Goal: Task Accomplishment & Management: Use online tool/utility

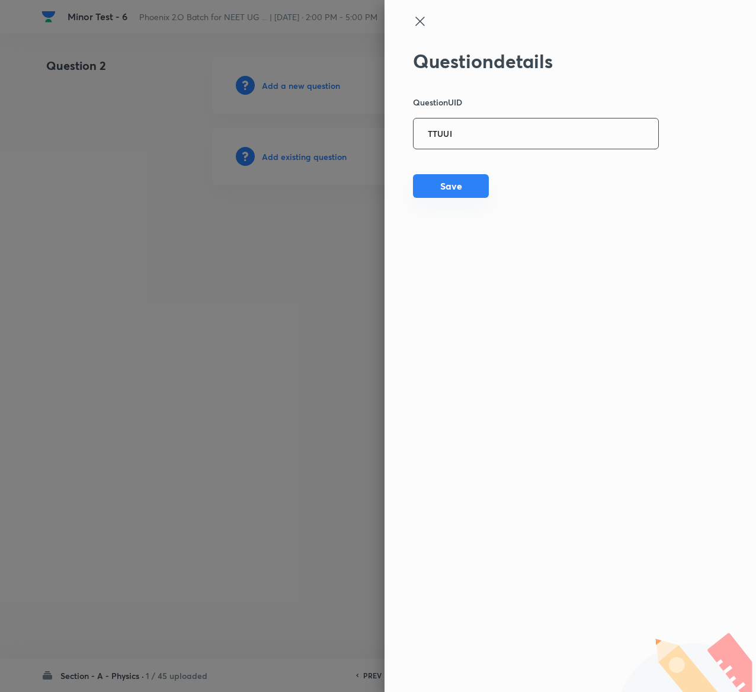
click at [456, 182] on button "Save" at bounding box center [451, 186] width 76 height 24
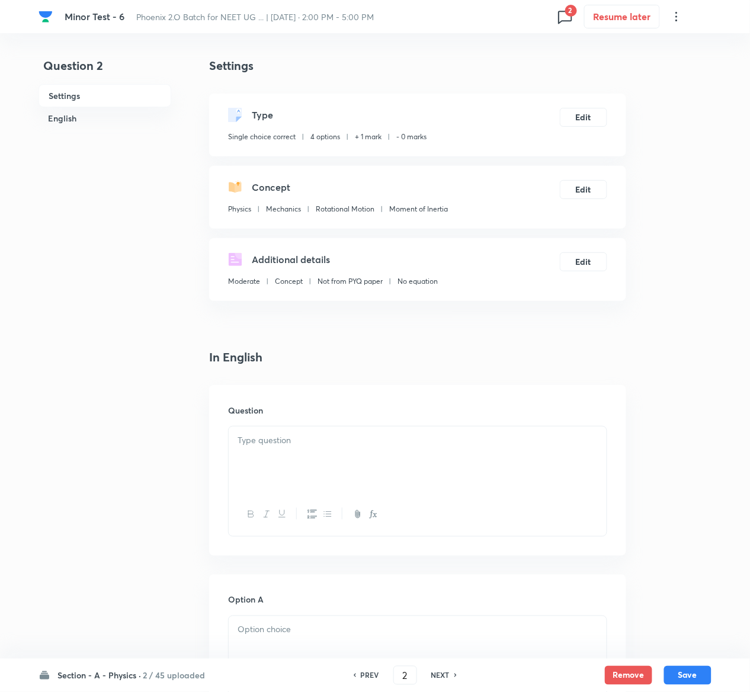
checkbox input "true"
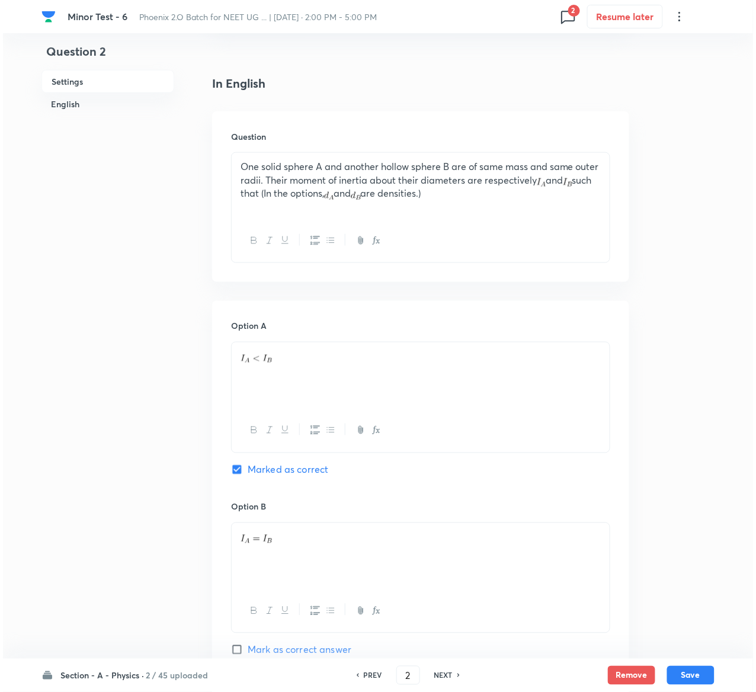
scroll to position [15, 0]
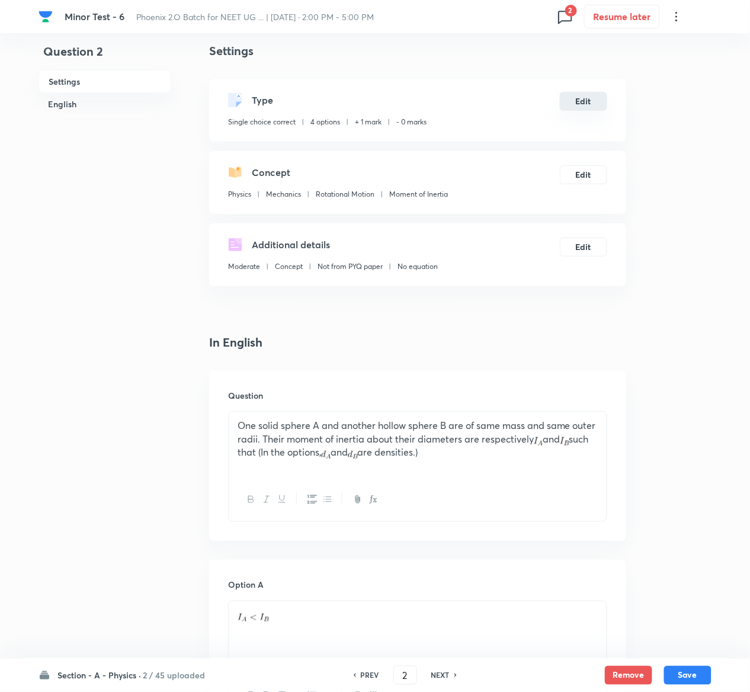
click at [590, 106] on button "Edit" at bounding box center [583, 101] width 47 height 19
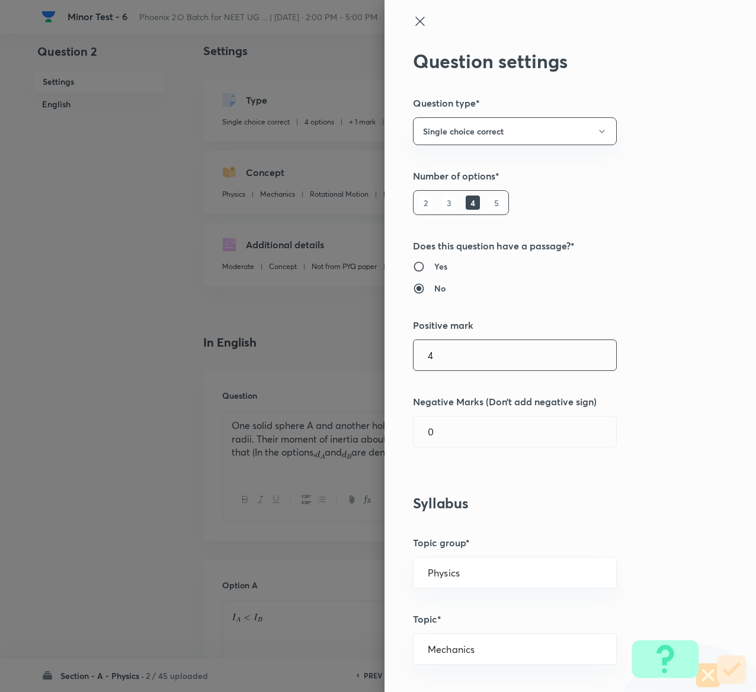
type input "4"
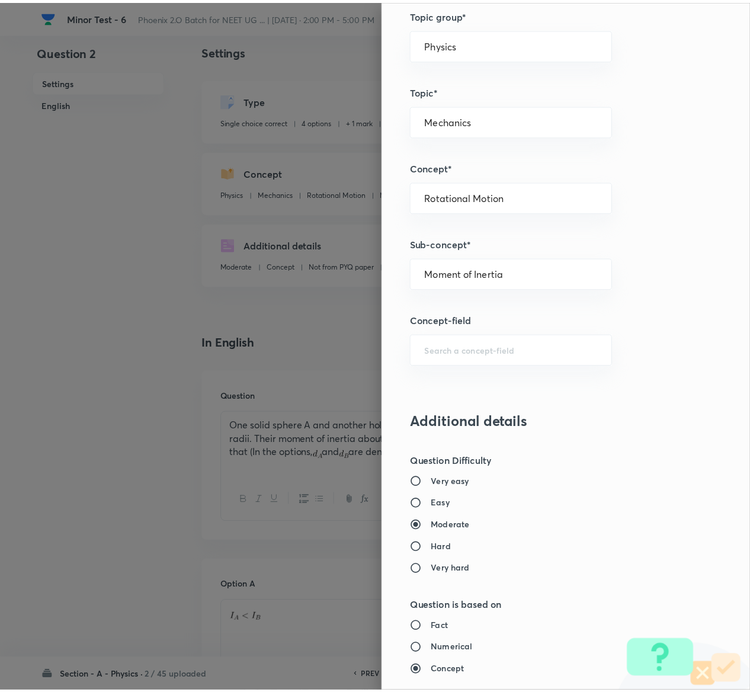
scroll to position [925, 0]
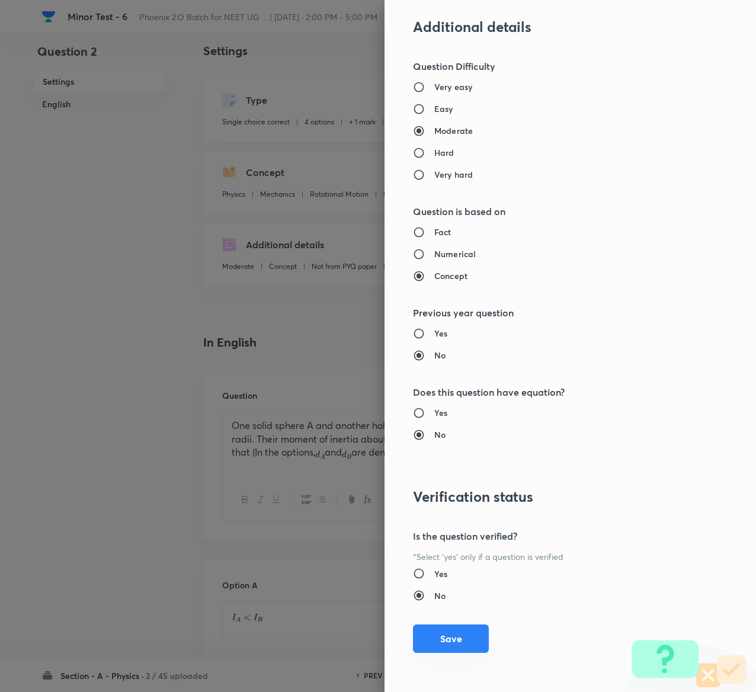
type input "1"
click at [439, 645] on button "Save" at bounding box center [451, 638] width 76 height 28
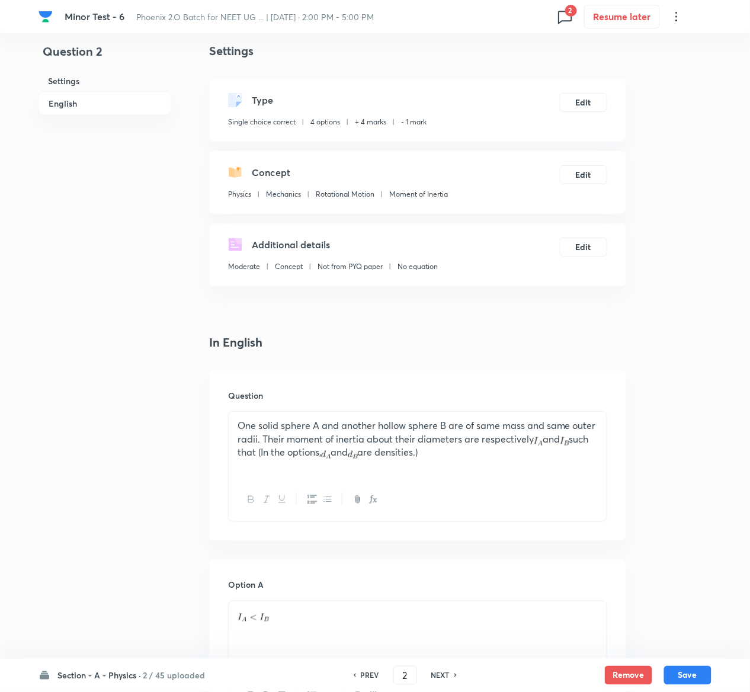
scroll to position [944, 0]
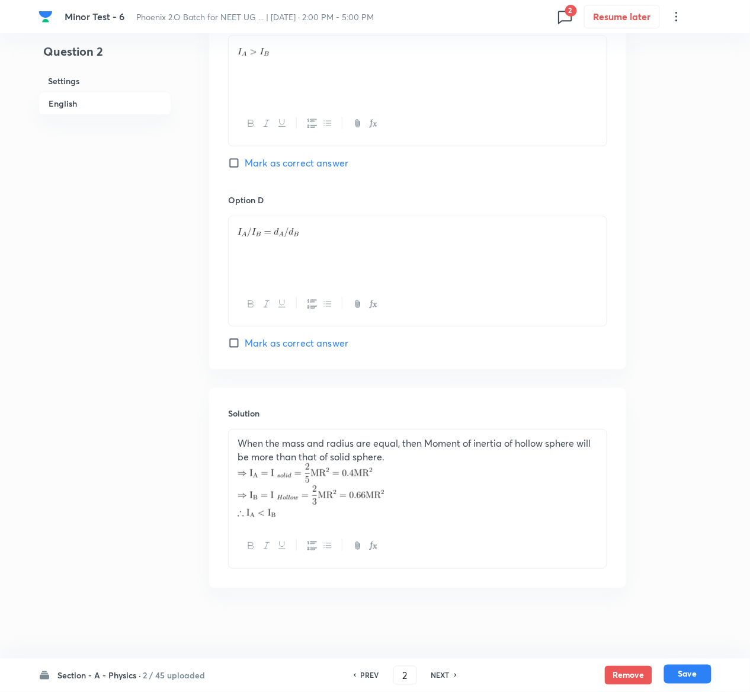
click at [697, 674] on button "Save" at bounding box center [687, 674] width 47 height 19
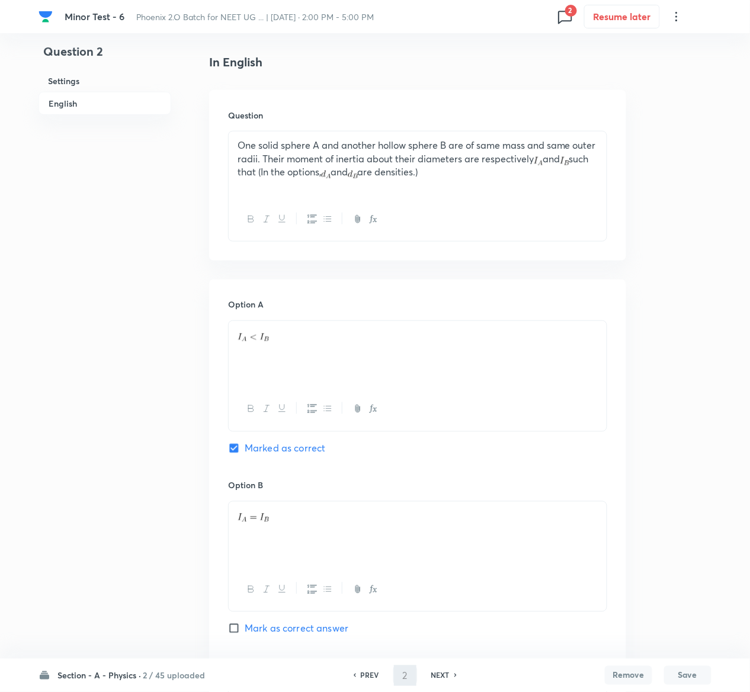
scroll to position [0, 0]
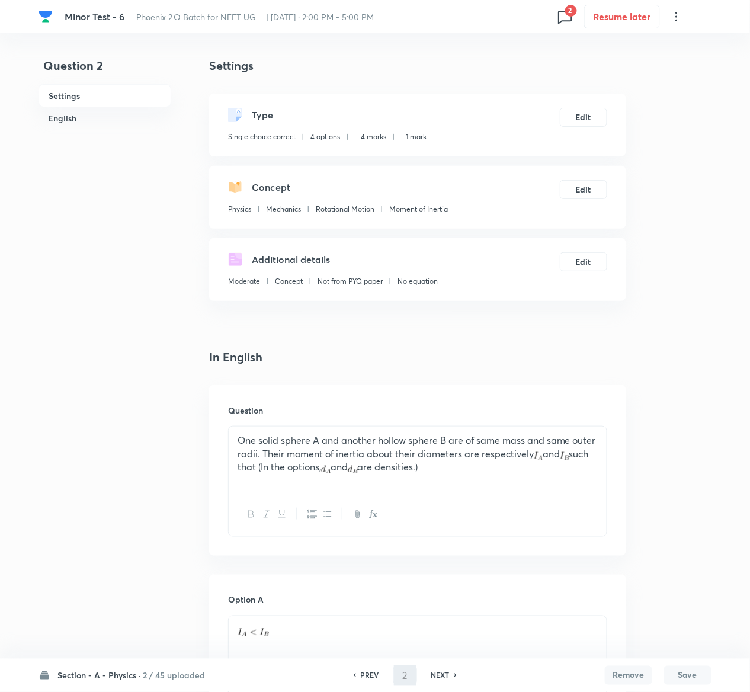
type input "3"
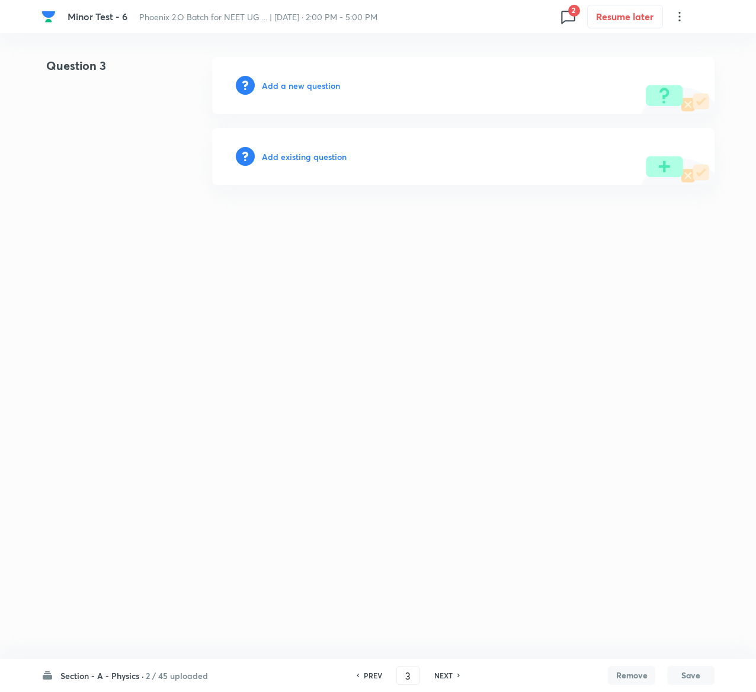
click at [323, 153] on h6 "Add existing question" at bounding box center [304, 156] width 85 height 12
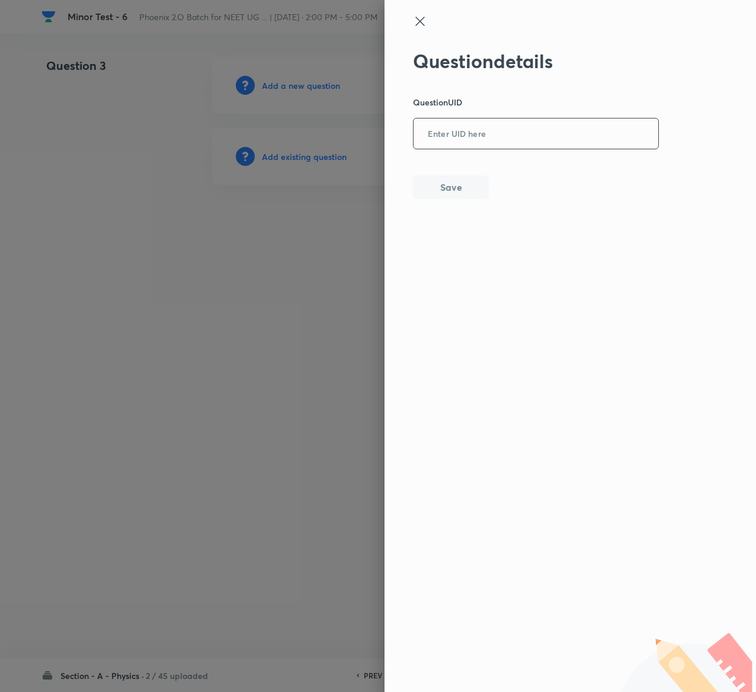
click at [512, 123] on input "text" at bounding box center [536, 134] width 245 height 29
click at [598, 139] on input "text" at bounding box center [536, 134] width 245 height 29
paste input "NTZJZ"
type input "NTZJZ"
click at [477, 193] on button "Save" at bounding box center [451, 186] width 76 height 24
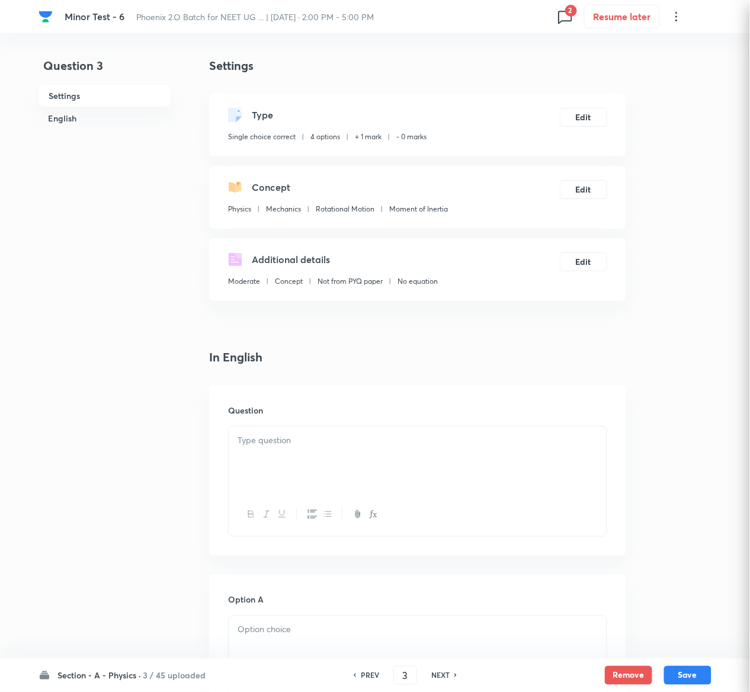
checkbox input "true"
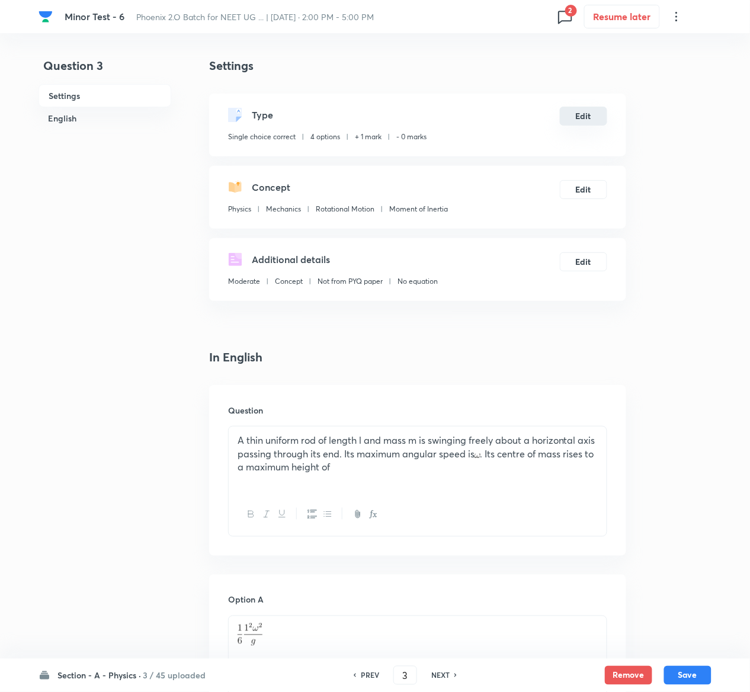
click at [597, 117] on button "Edit" at bounding box center [583, 116] width 47 height 19
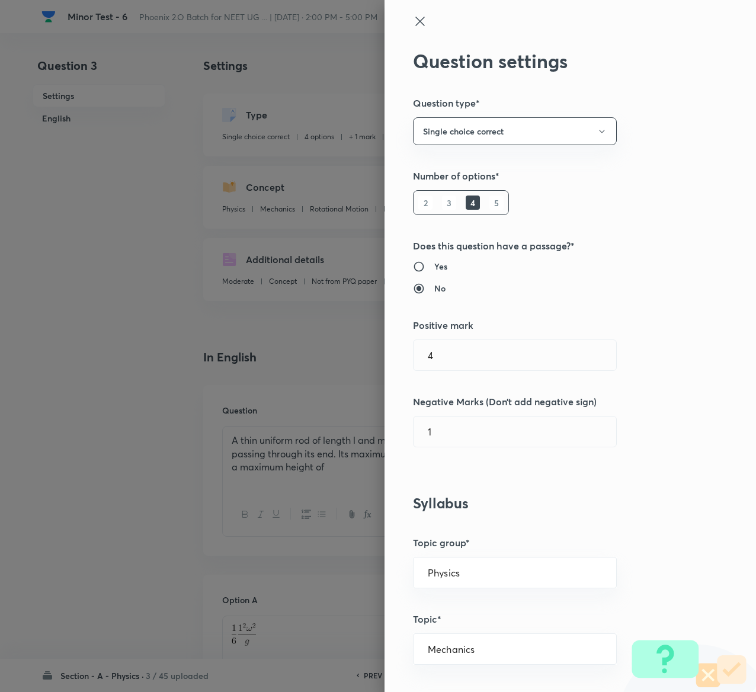
type input "1"
type input "0"
type input "4"
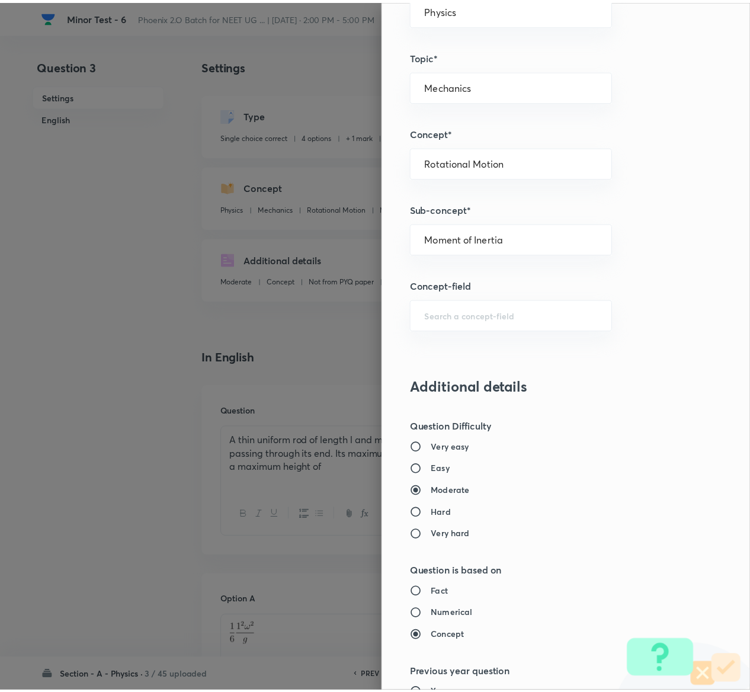
scroll to position [925, 0]
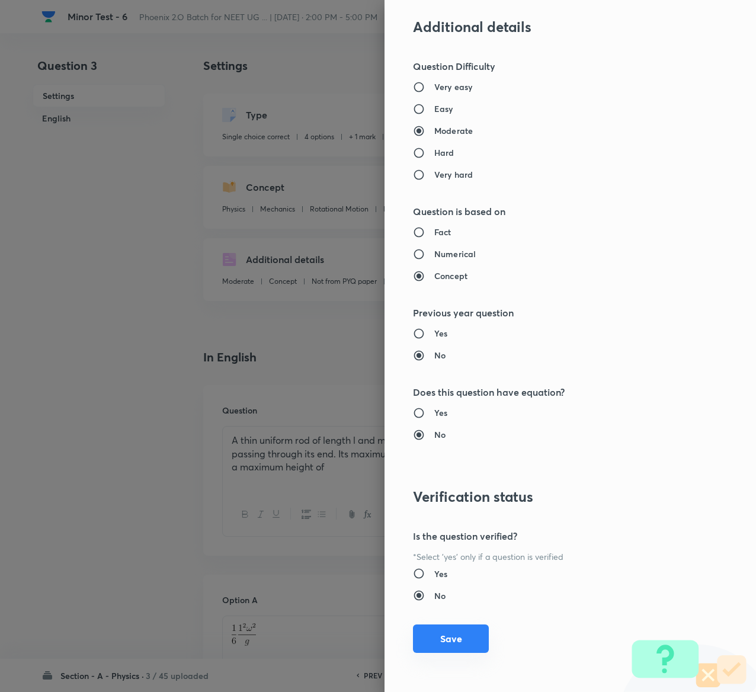
type input "1"
click at [437, 644] on button "Save" at bounding box center [451, 638] width 76 height 28
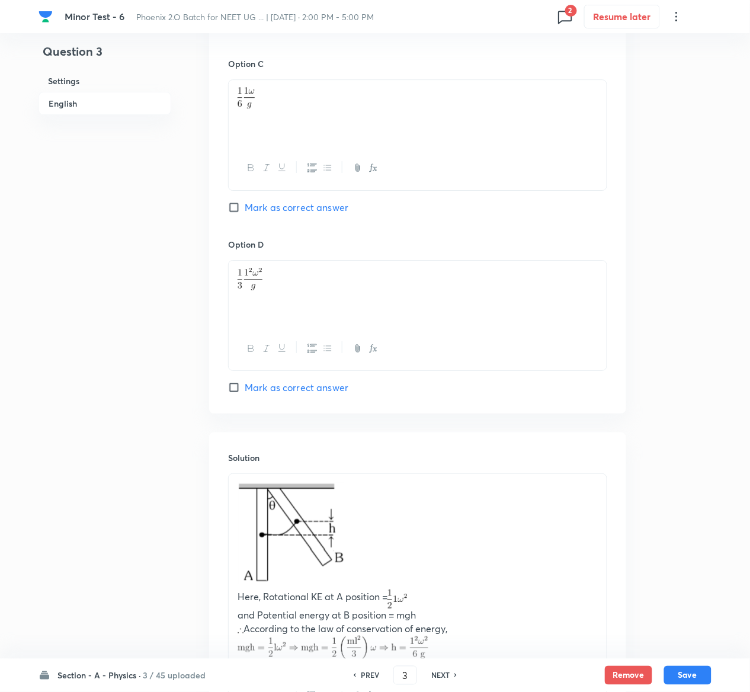
scroll to position [1041, 0]
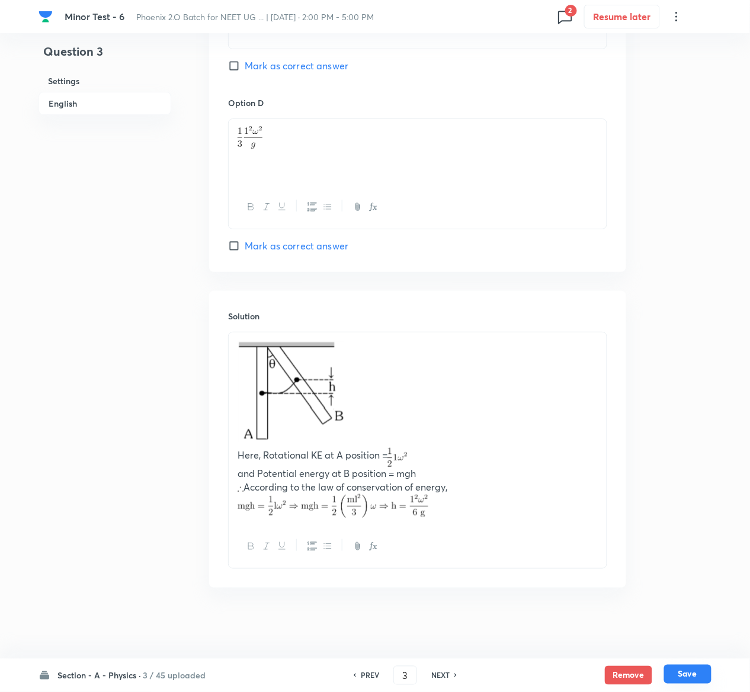
click at [700, 672] on button "Save" at bounding box center [687, 674] width 47 height 19
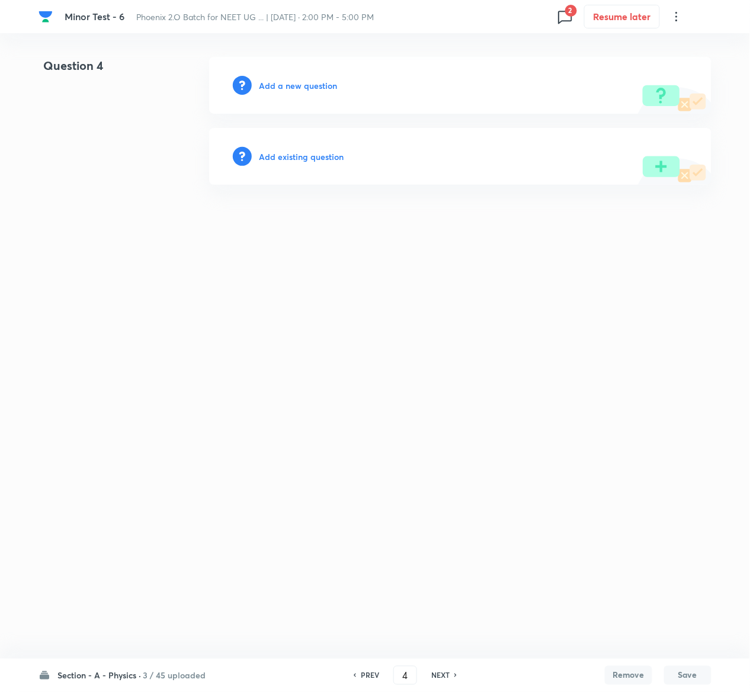
scroll to position [0, 0]
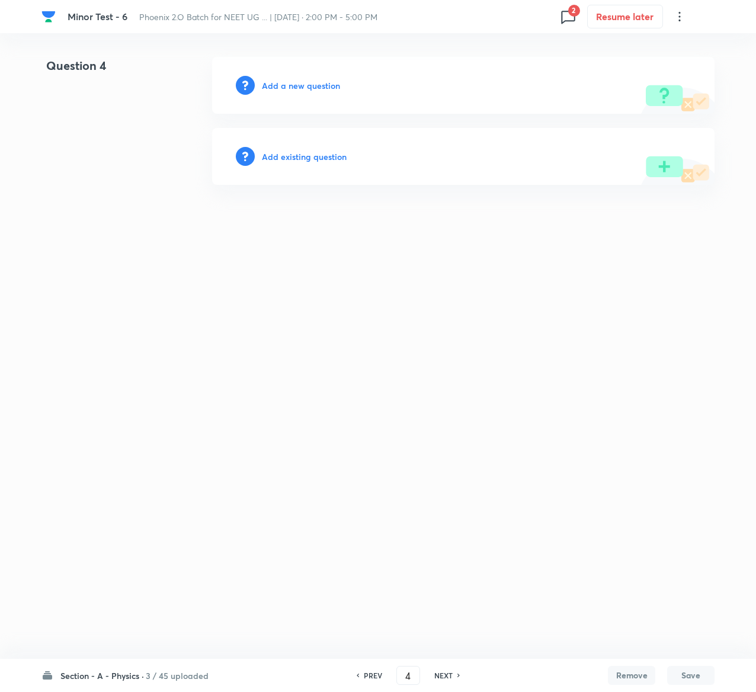
click at [368, 675] on h6 "PREV" at bounding box center [373, 675] width 18 height 11
type input "3"
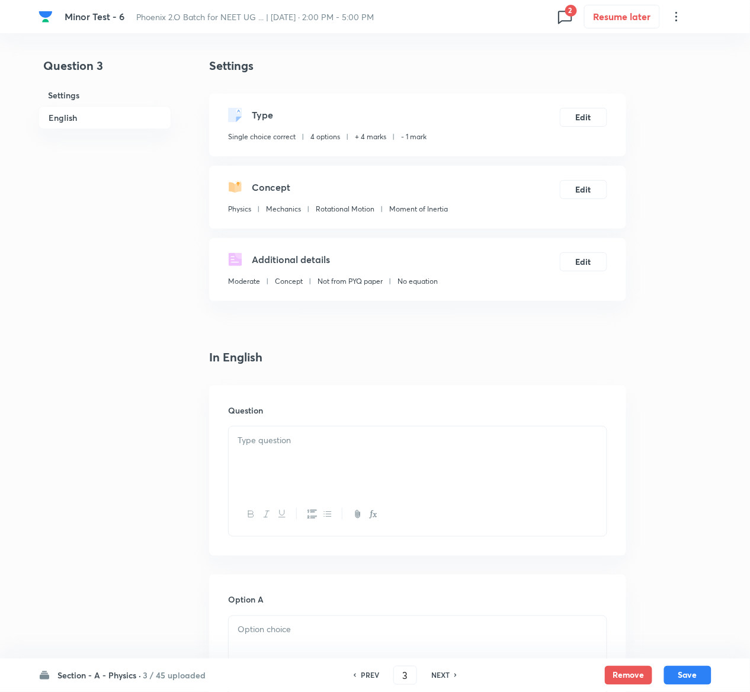
checkbox input "true"
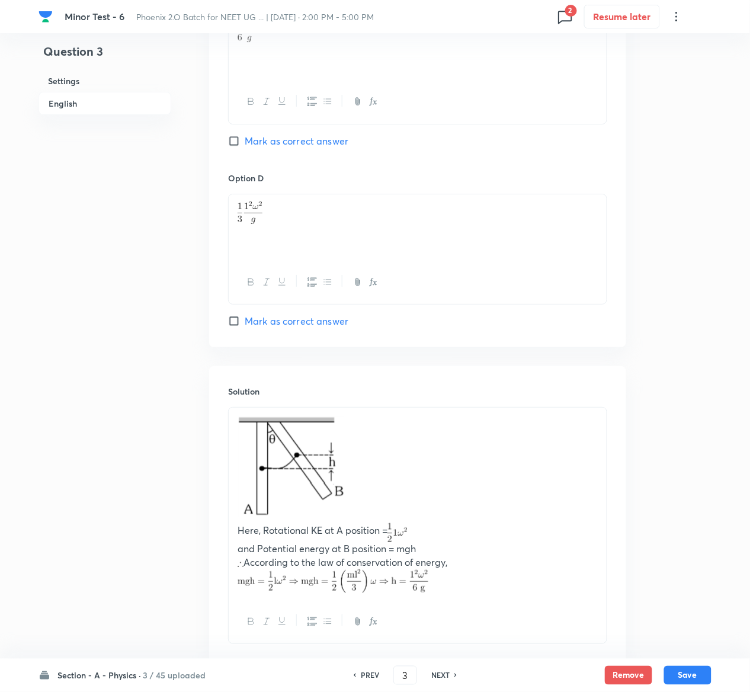
scroll to position [1041, 0]
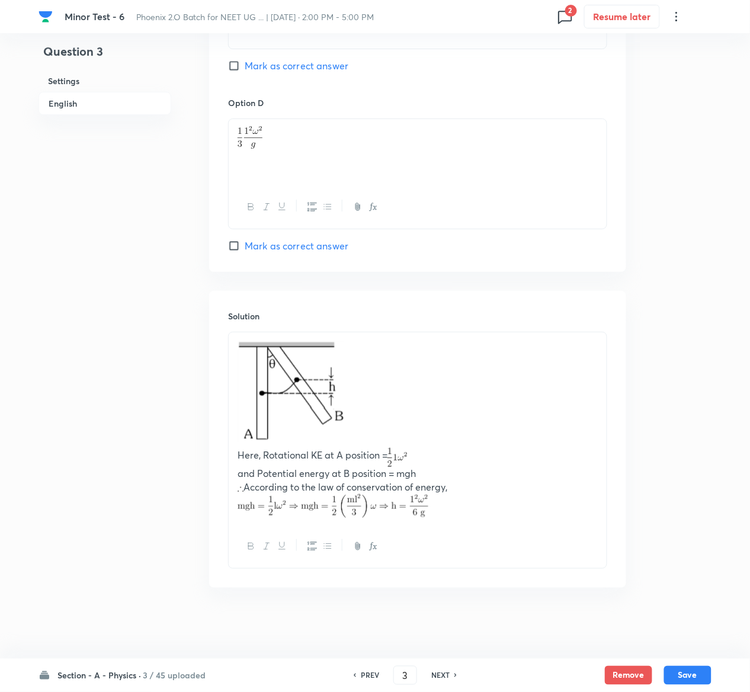
click at [361, 672] on h6 "PREV" at bounding box center [370, 675] width 18 height 11
type input "2"
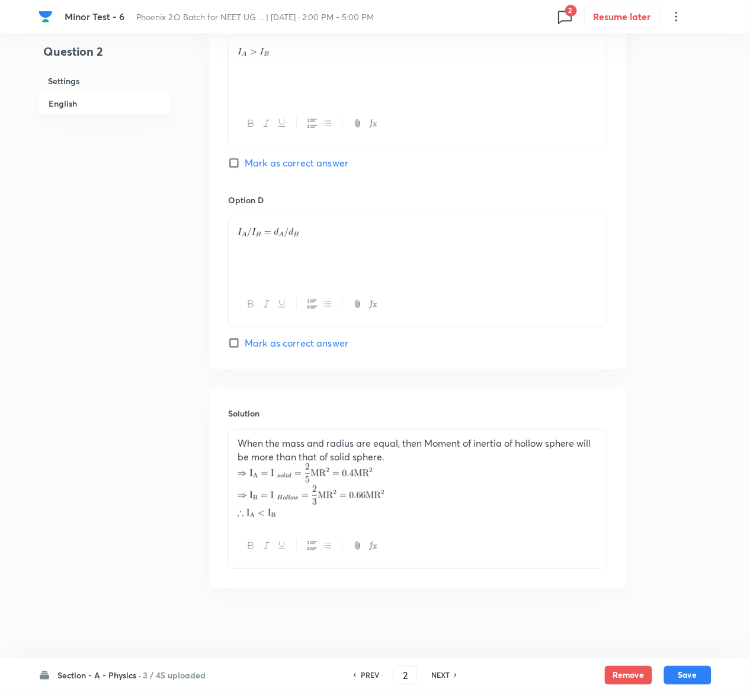
scroll to position [944, 0]
checkbox input "true"
click at [444, 672] on h6 "NEXT" at bounding box center [440, 675] width 18 height 11
type input "3"
checkbox input "true"
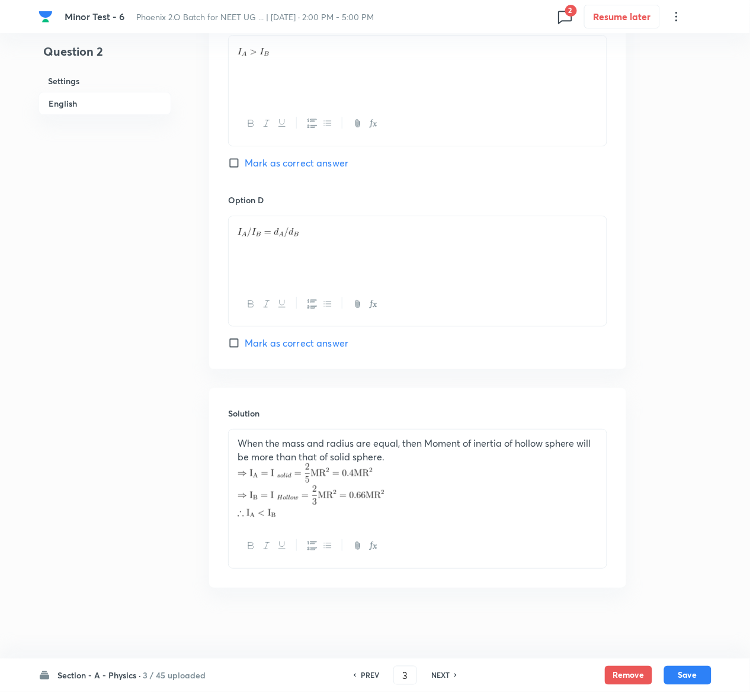
scroll to position [1041, 0]
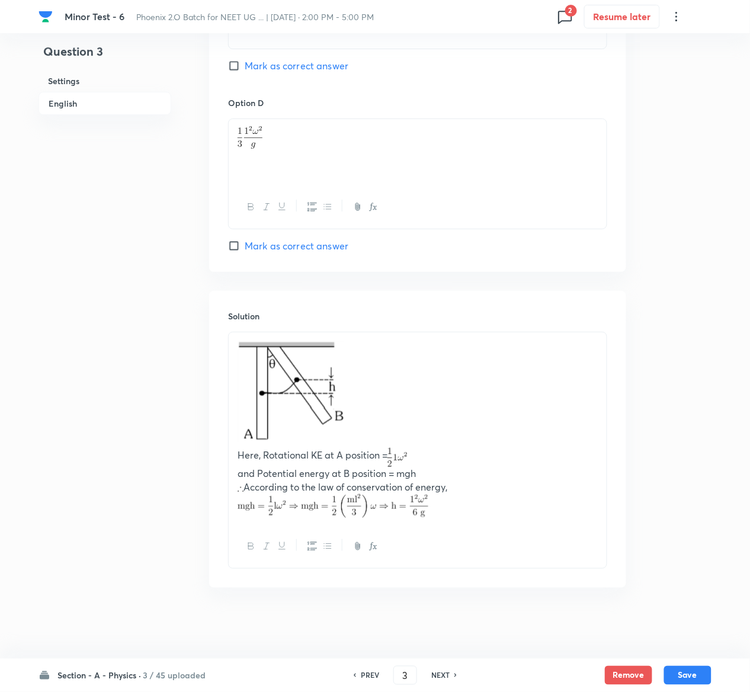
click at [444, 672] on h6 "NEXT" at bounding box center [440, 675] width 18 height 11
type input "4"
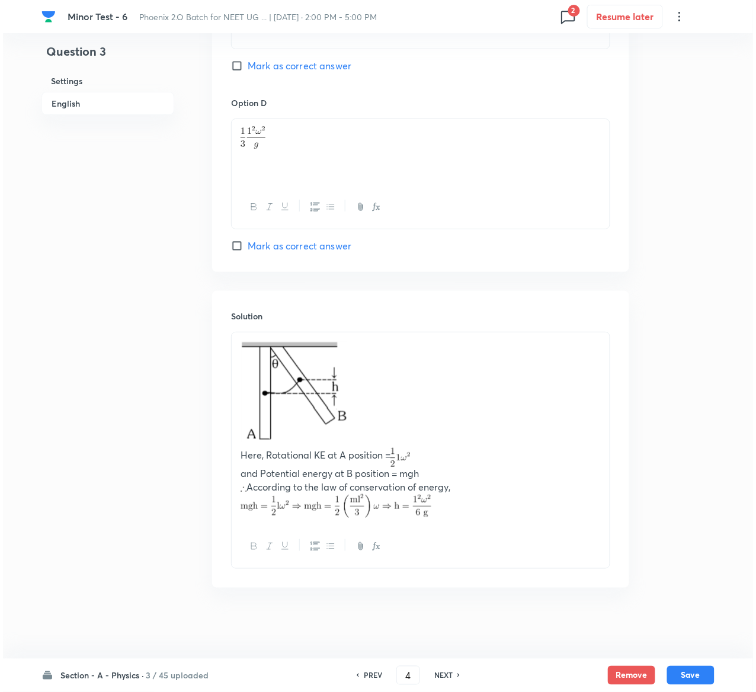
scroll to position [0, 0]
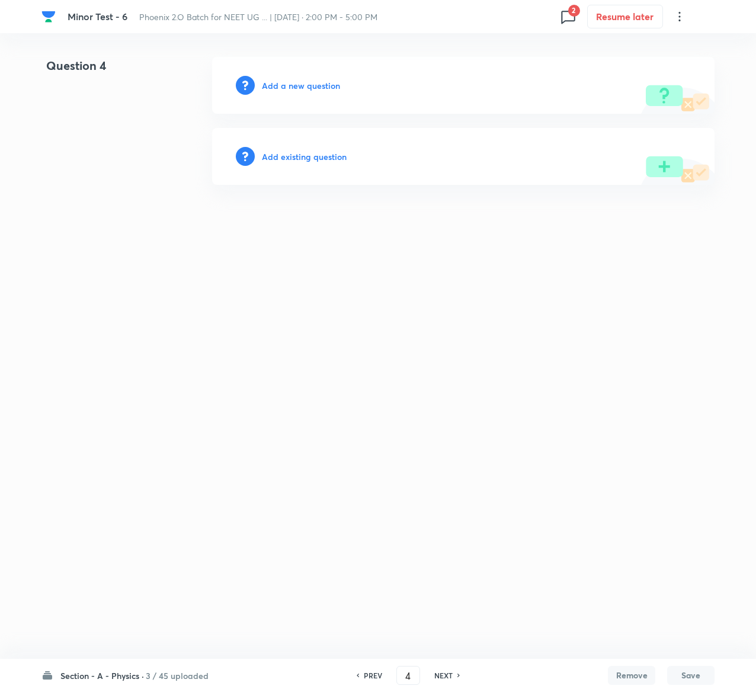
click at [289, 156] on h6 "Add existing question" at bounding box center [304, 156] width 85 height 12
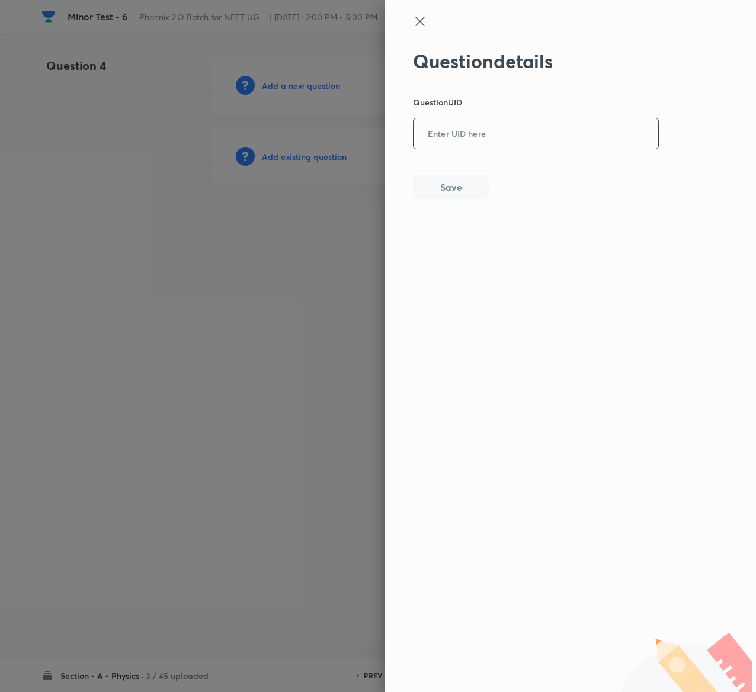
click at [550, 137] on input "text" at bounding box center [536, 134] width 245 height 29
paste input "EB55H"
type input "EB55H"
click at [479, 193] on button "Save" at bounding box center [451, 186] width 76 height 24
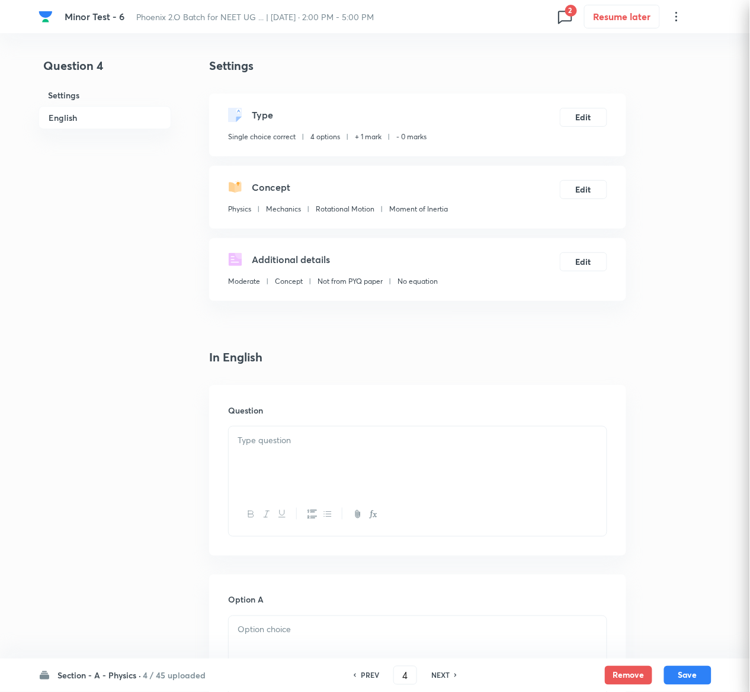
checkbox input "true"
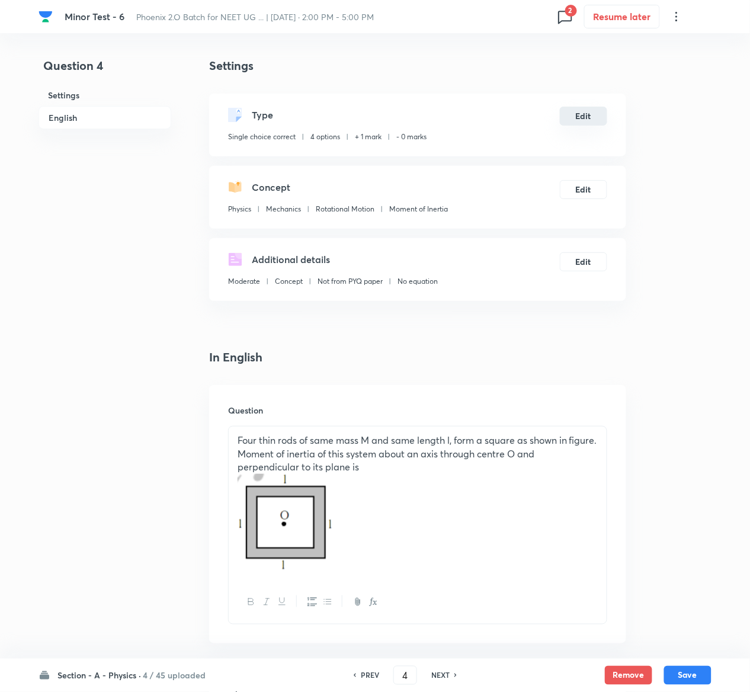
click at [598, 113] on button "Edit" at bounding box center [583, 116] width 47 height 19
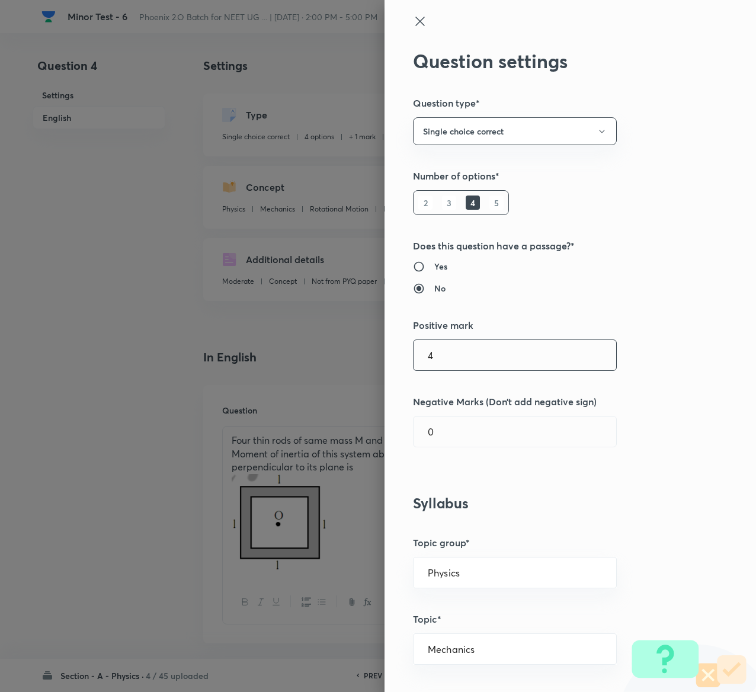
type input "4"
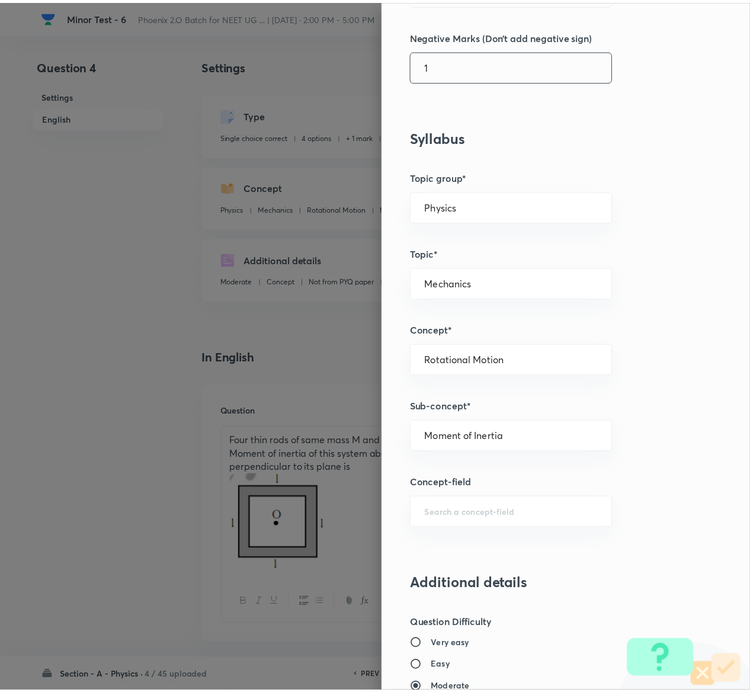
scroll to position [925, 0]
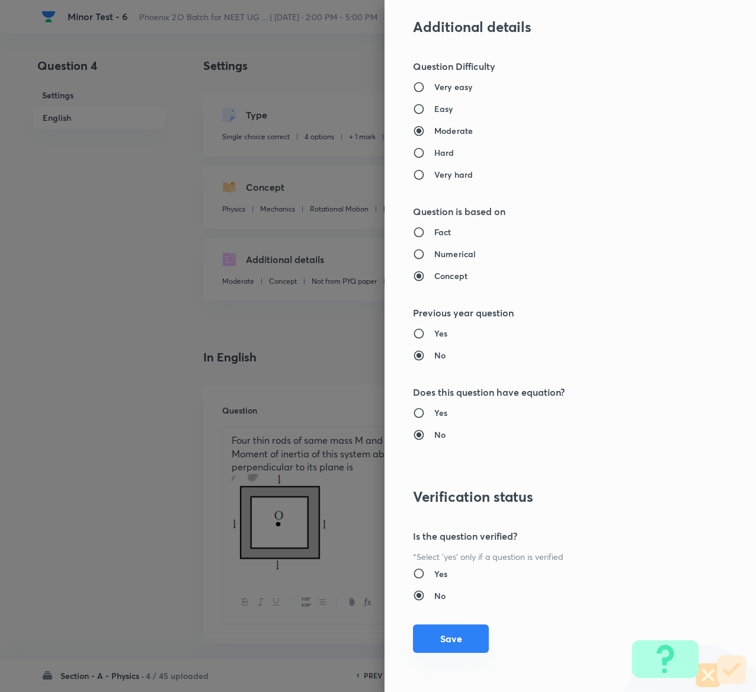
type input "1"
click at [441, 634] on button "Save" at bounding box center [451, 638] width 76 height 28
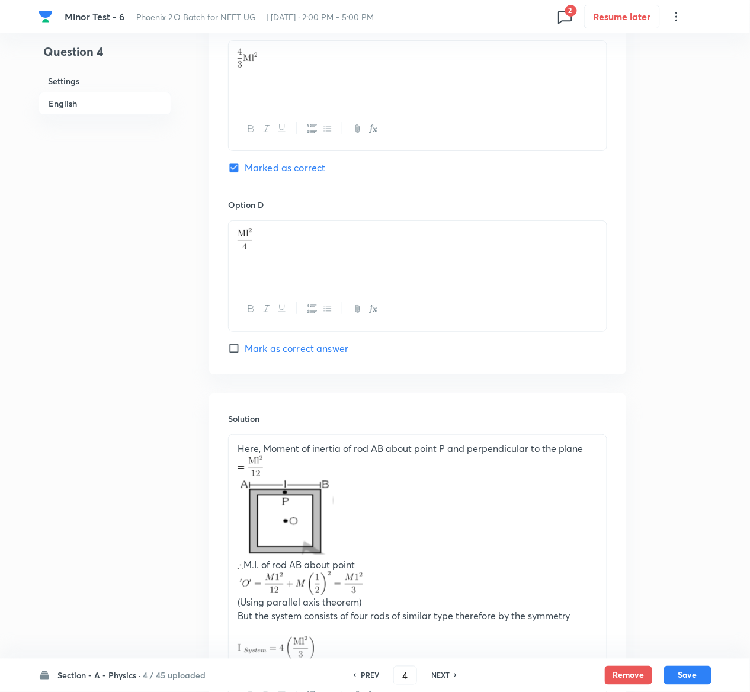
scroll to position [1169, 0]
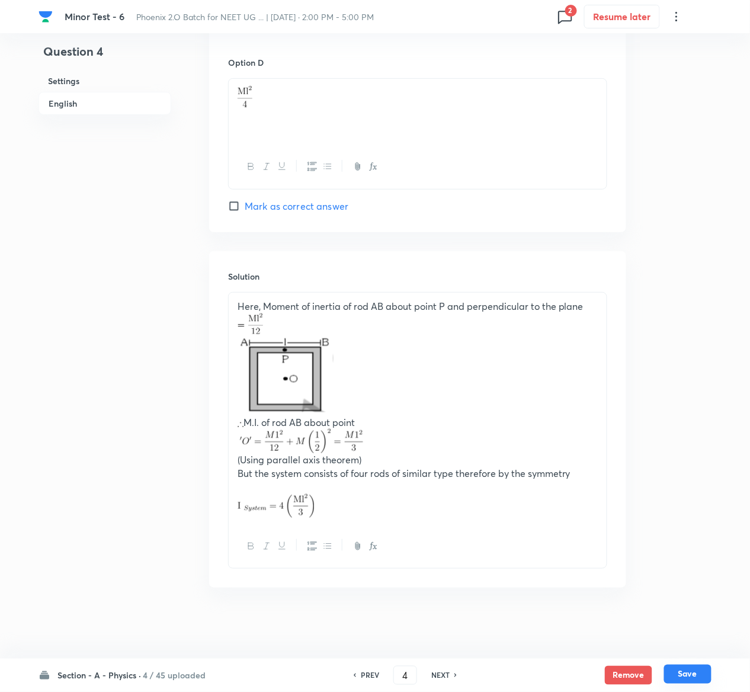
click at [694, 677] on button "Save" at bounding box center [687, 674] width 47 height 19
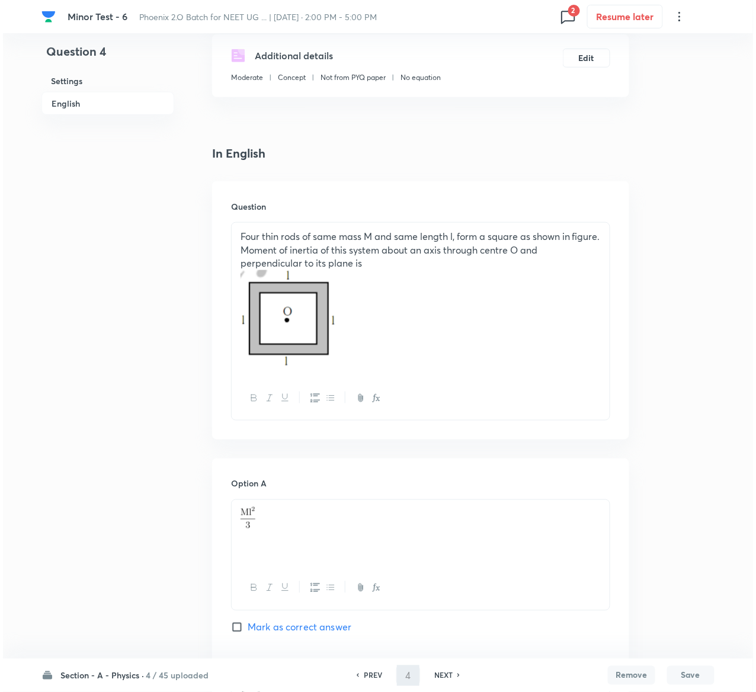
scroll to position [0, 0]
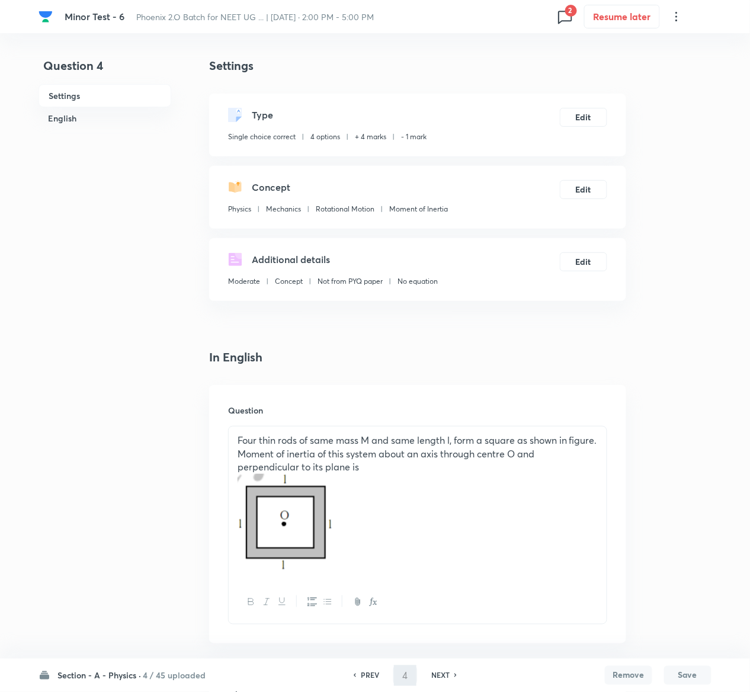
type input "5"
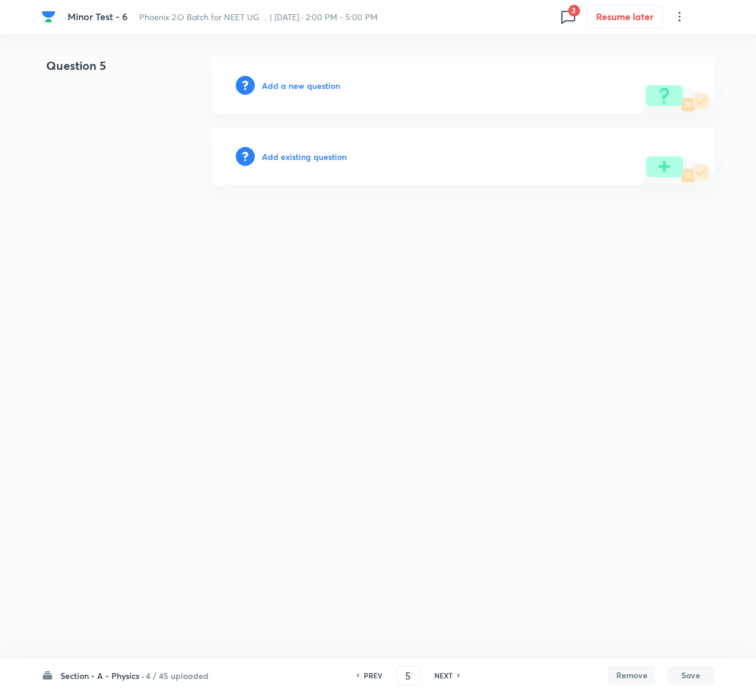
click at [332, 153] on h6 "Add existing question" at bounding box center [304, 156] width 85 height 12
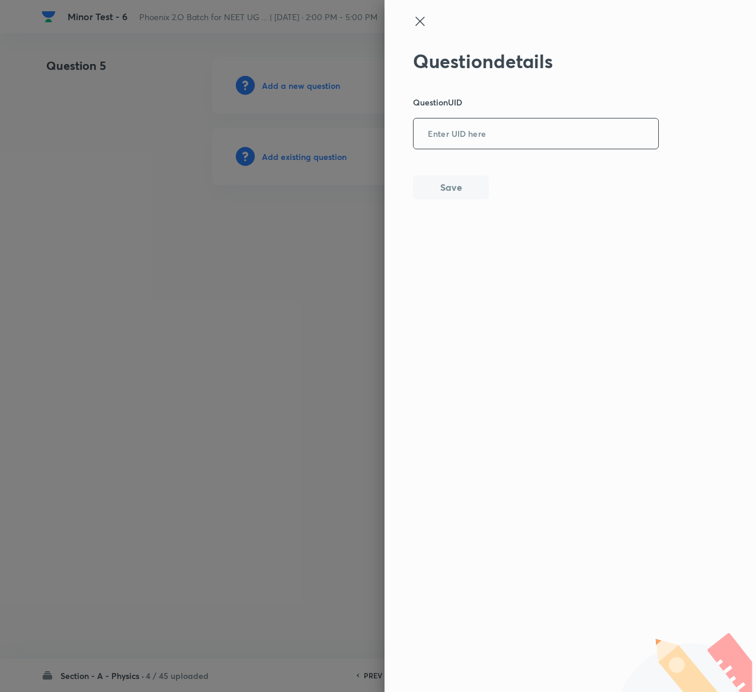
drag, startPoint x: 536, startPoint y: 161, endPoint x: 521, endPoint y: 136, distance: 28.1
click at [521, 136] on div "Question details Question UID ​ Save" at bounding box center [536, 124] width 246 height 149
click at [521, 136] on input "text" at bounding box center [536, 134] width 245 height 29
paste input "S8W3U"
type input "S8W3U"
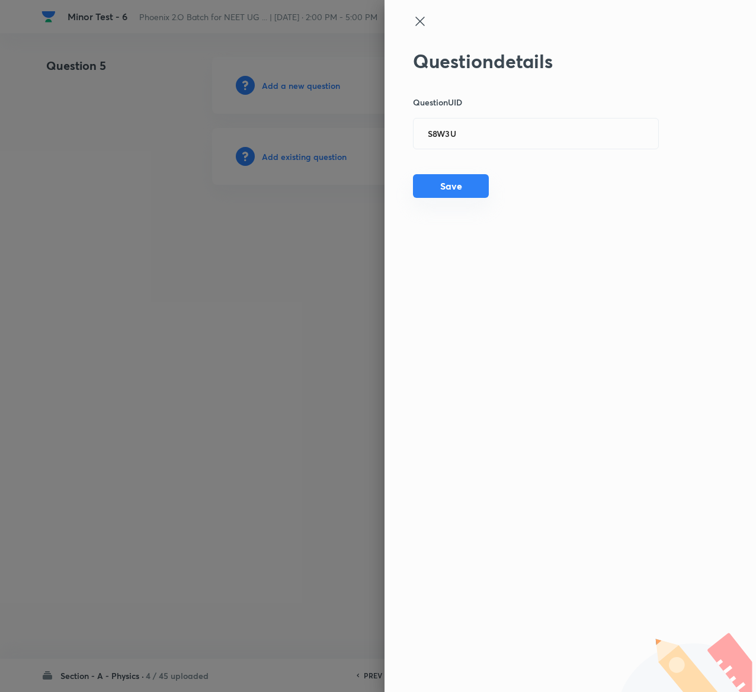
click at [470, 180] on button "Save" at bounding box center [451, 186] width 76 height 24
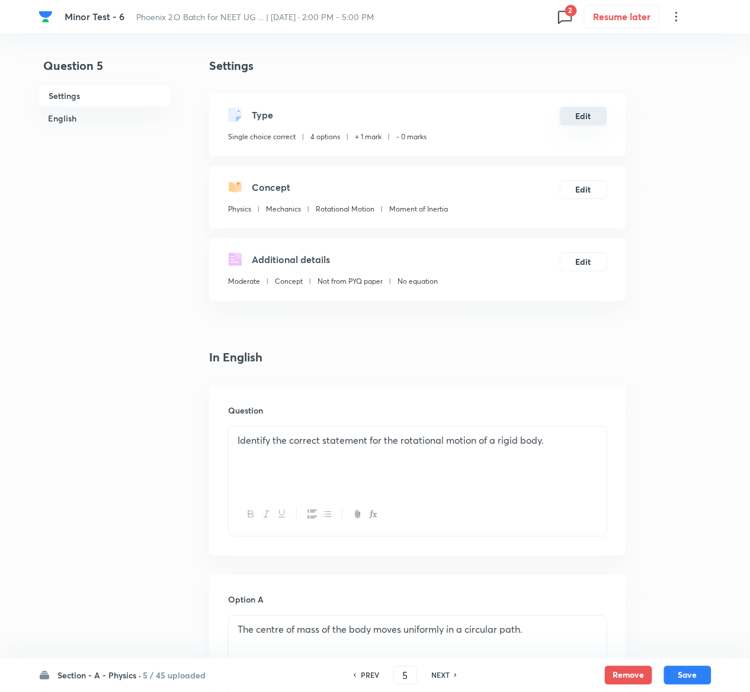
click at [581, 116] on button "Edit" at bounding box center [583, 116] width 47 height 19
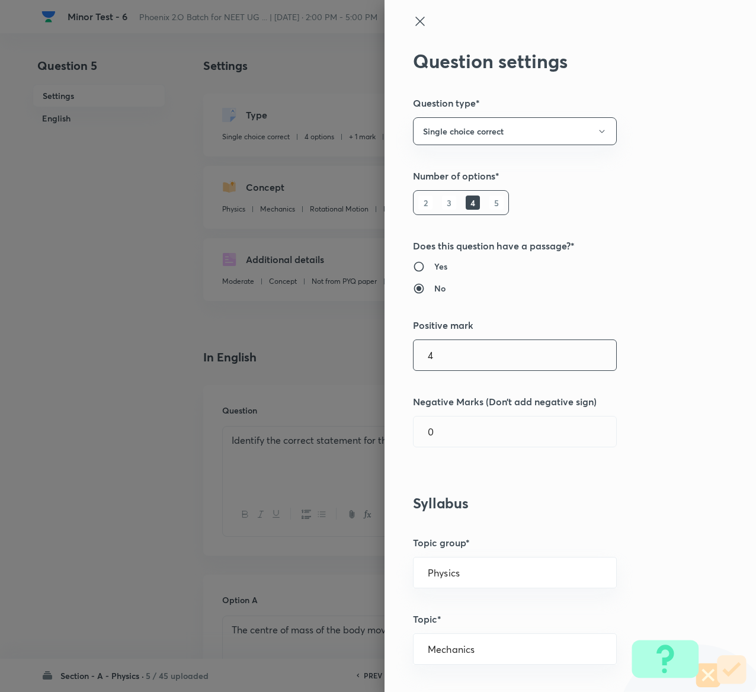
type input "4"
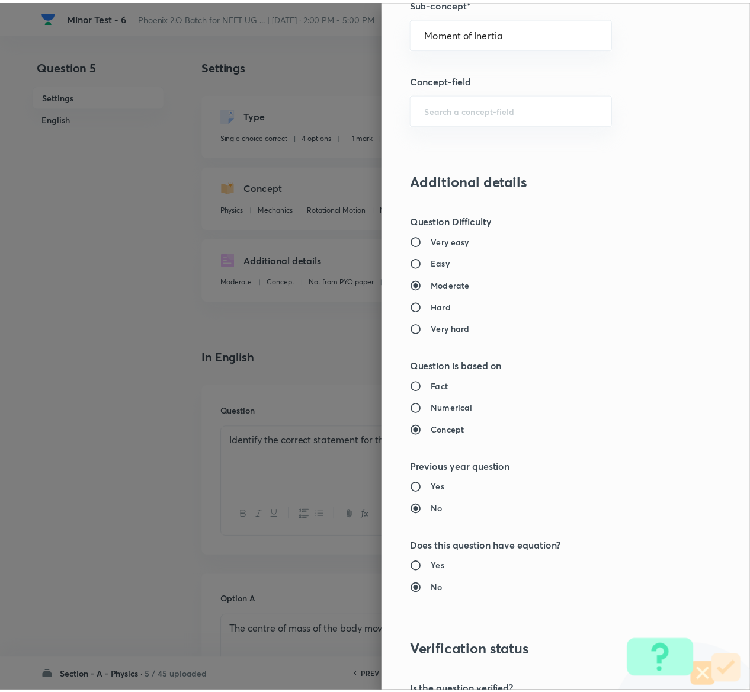
scroll to position [925, 0]
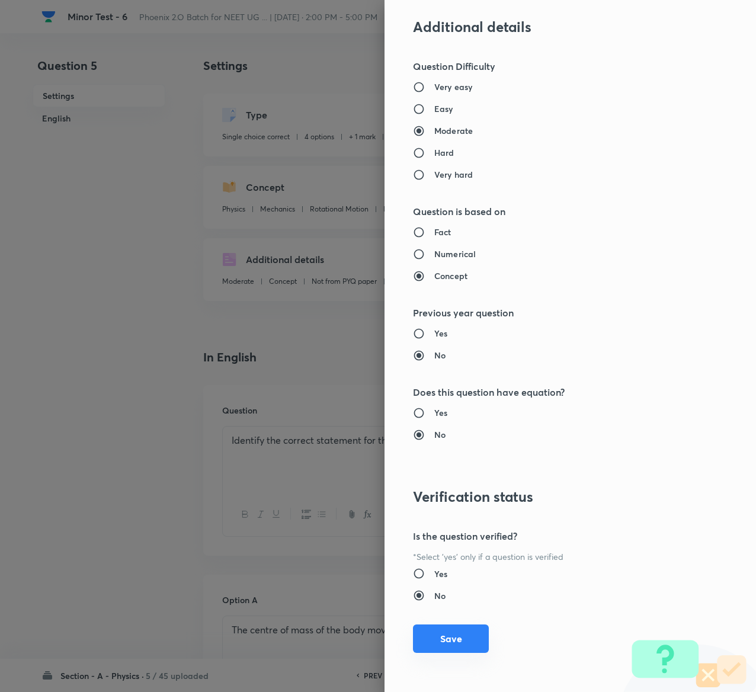
type input "1"
click at [437, 639] on button "Save" at bounding box center [451, 638] width 76 height 28
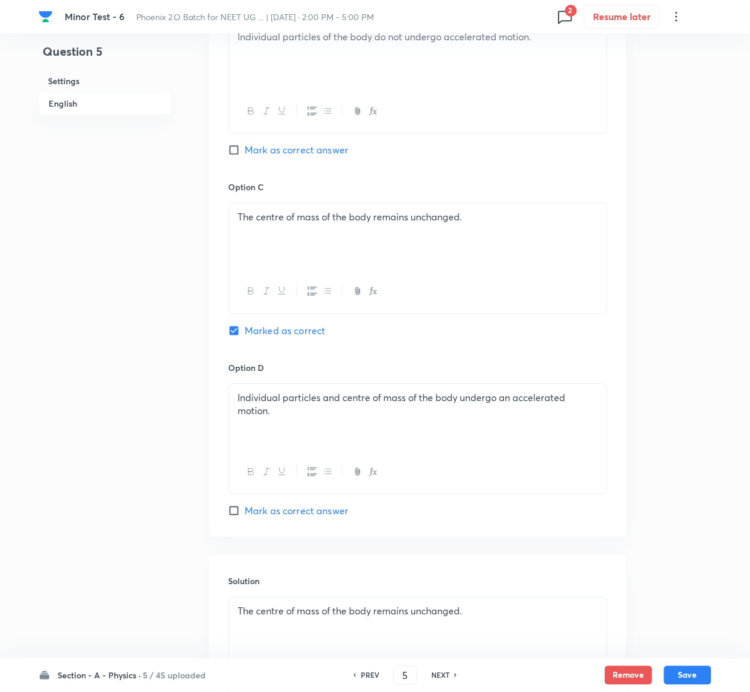
scroll to position [916, 0]
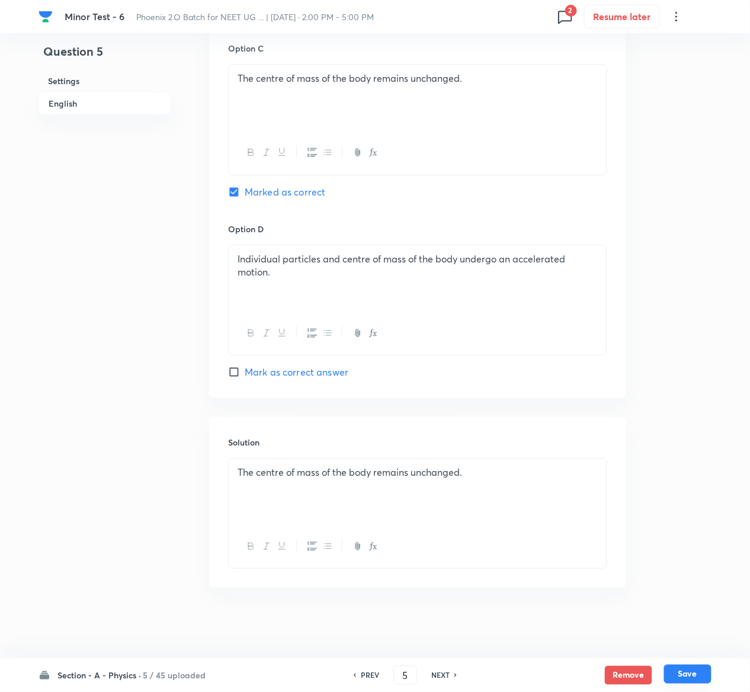
click at [703, 677] on button "Save" at bounding box center [687, 674] width 47 height 19
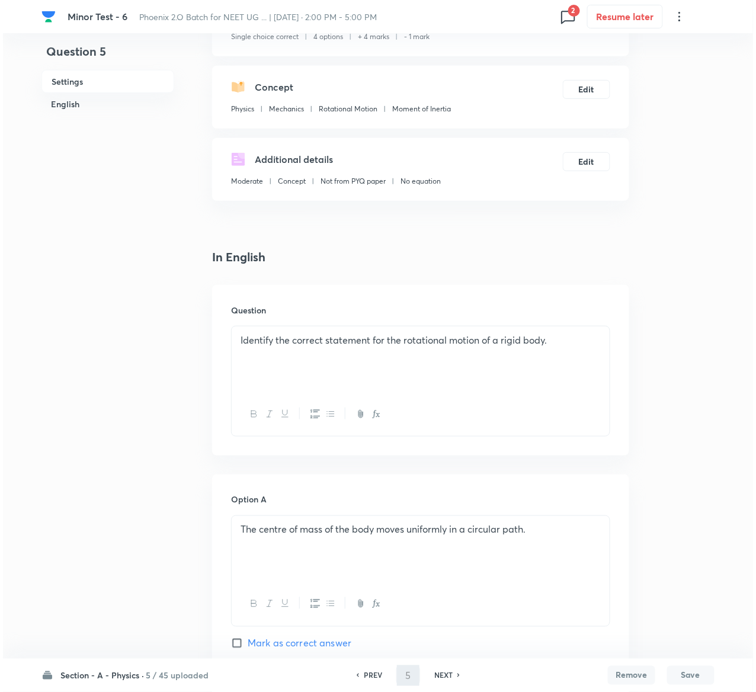
scroll to position [0, 0]
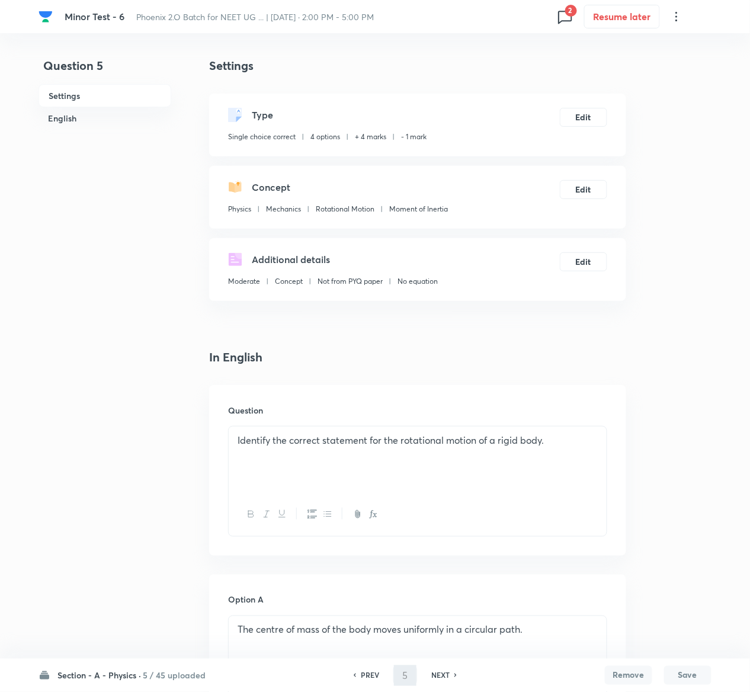
type input "6"
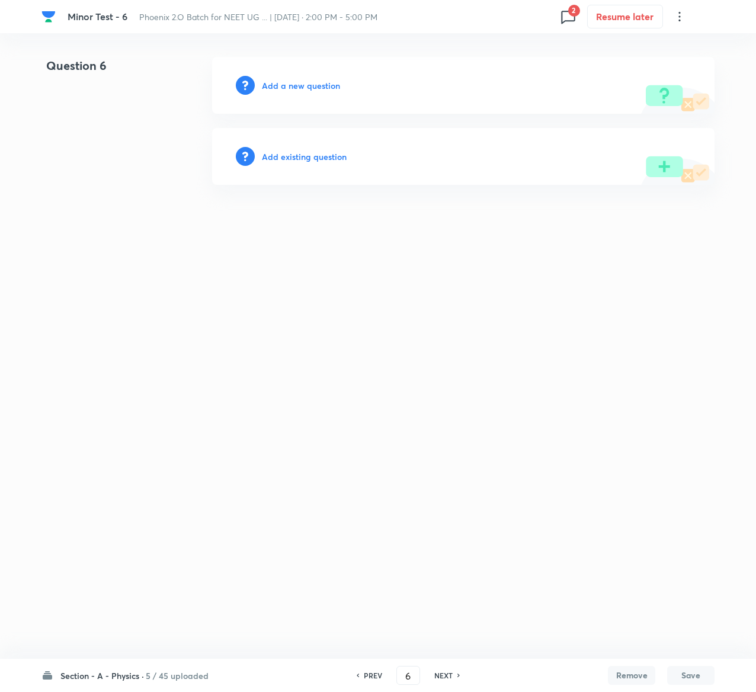
click at [313, 153] on h6 "Add existing question" at bounding box center [304, 156] width 85 height 12
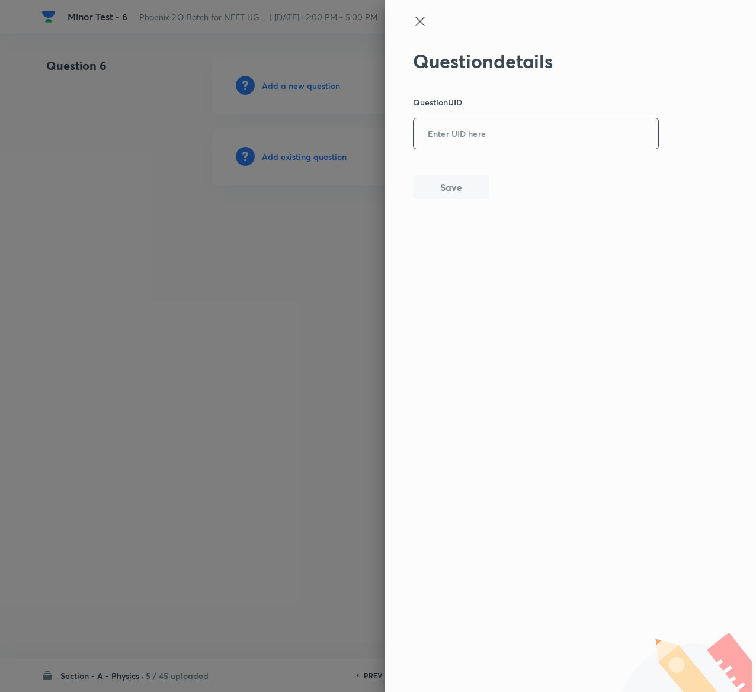
click at [508, 135] on input "text" at bounding box center [536, 134] width 245 height 29
paste input "X4881"
type input "X4881"
click at [457, 180] on button "Save" at bounding box center [451, 186] width 76 height 24
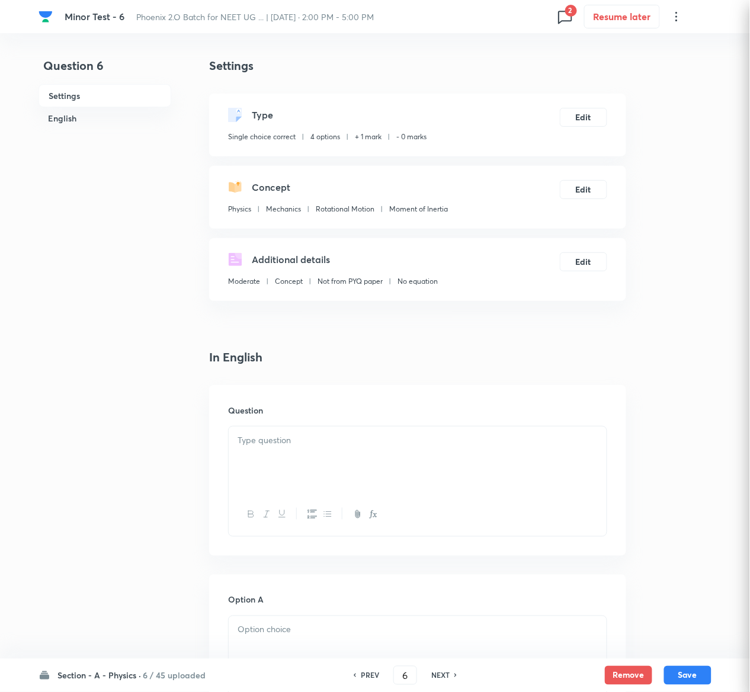
checkbox input "true"
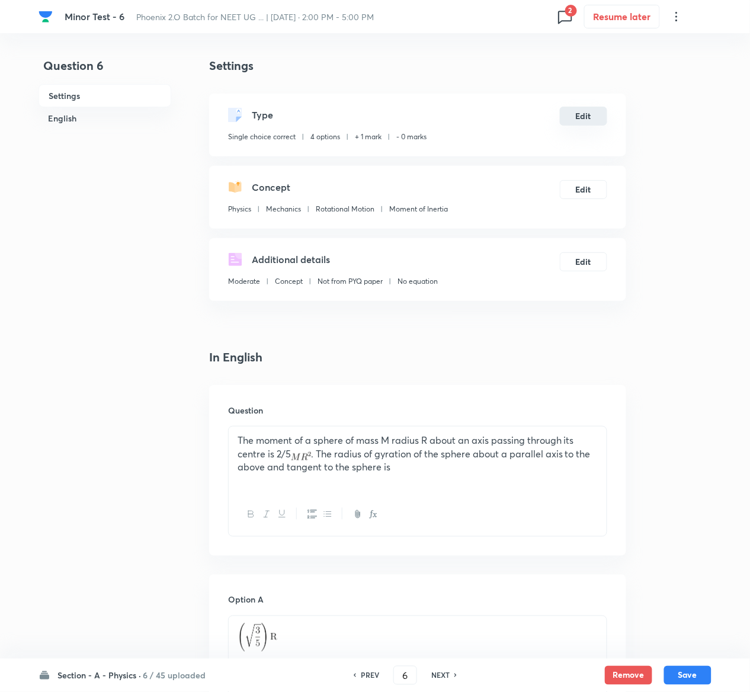
click at [588, 114] on button "Edit" at bounding box center [583, 116] width 47 height 19
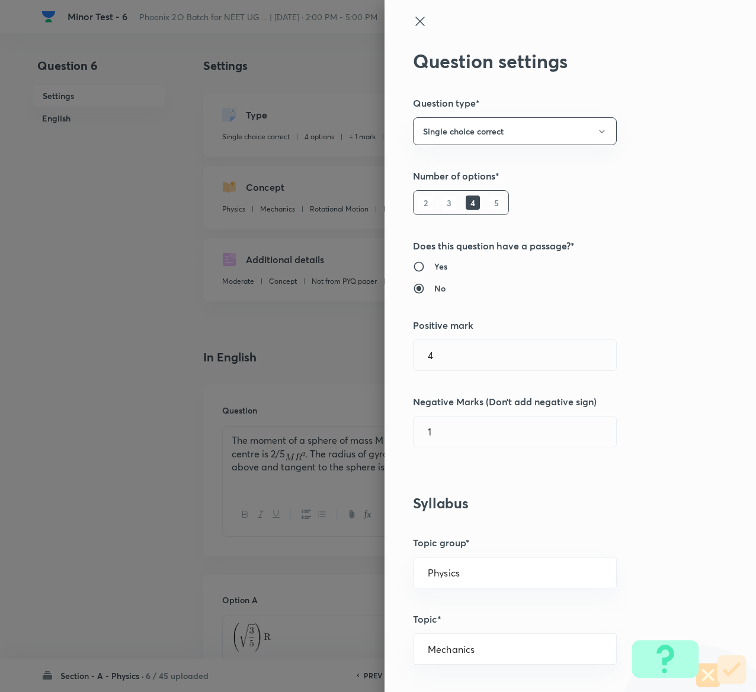
type input "1"
type input "0"
type input "4"
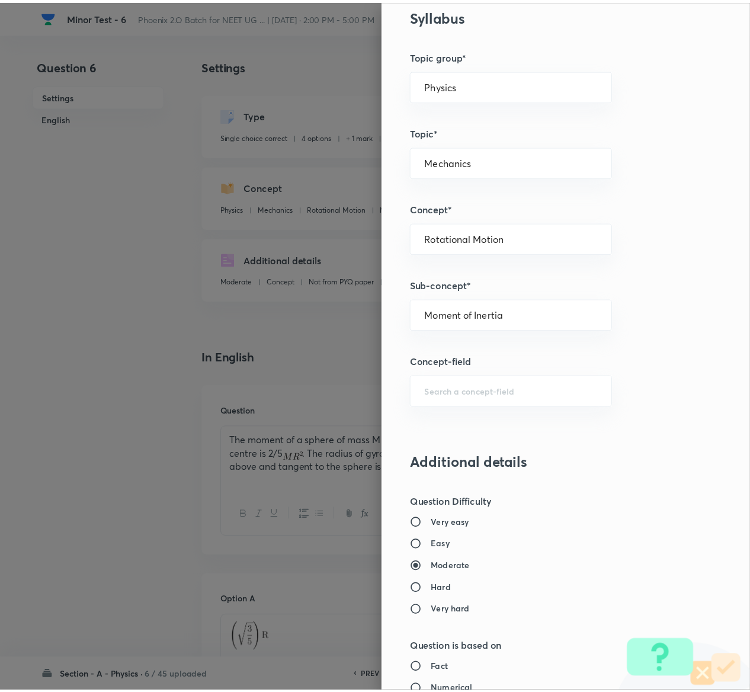
scroll to position [925, 0]
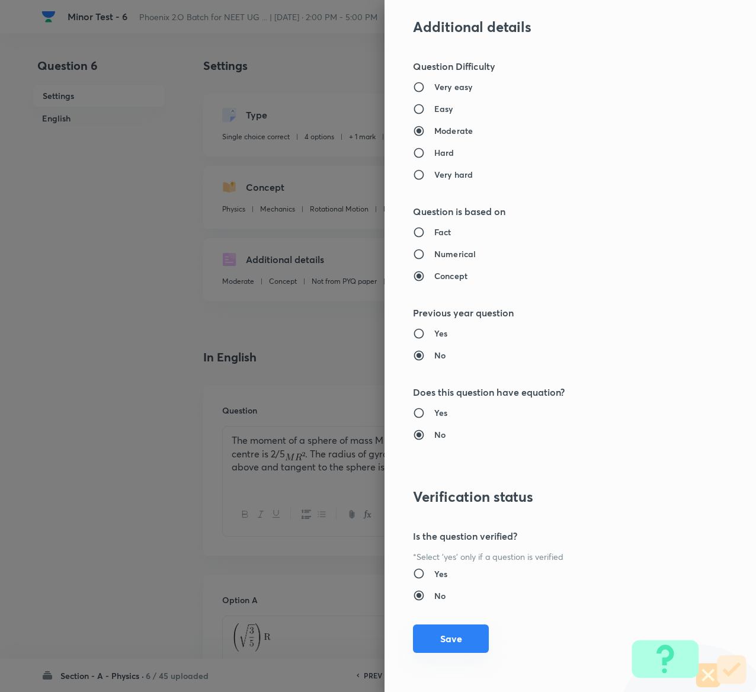
type input "1"
click at [428, 635] on button "Save" at bounding box center [451, 638] width 76 height 28
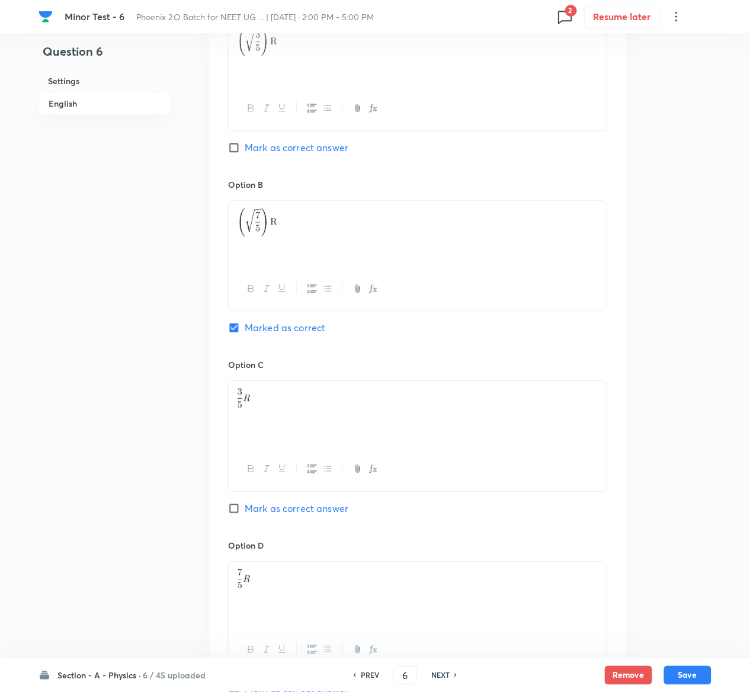
scroll to position [916, 0]
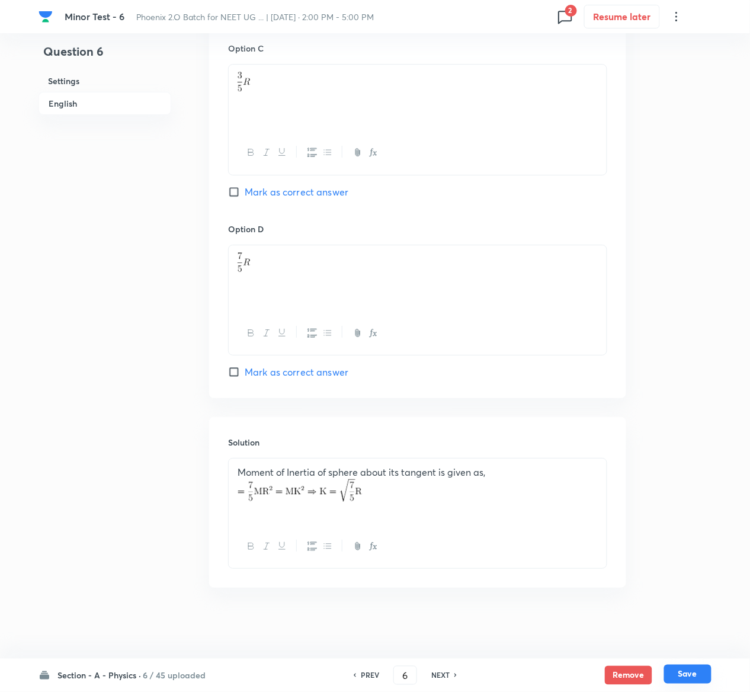
click at [707, 671] on button "Save" at bounding box center [687, 674] width 47 height 19
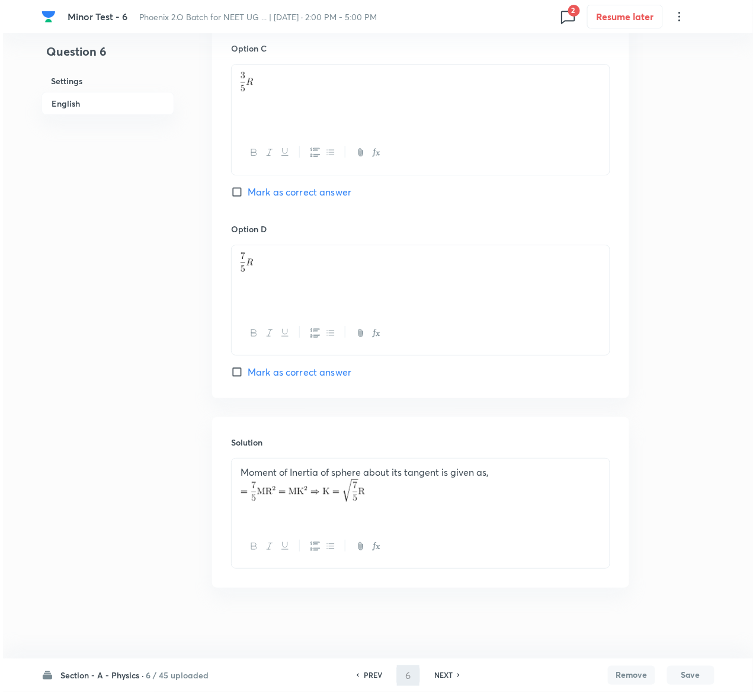
scroll to position [0, 0]
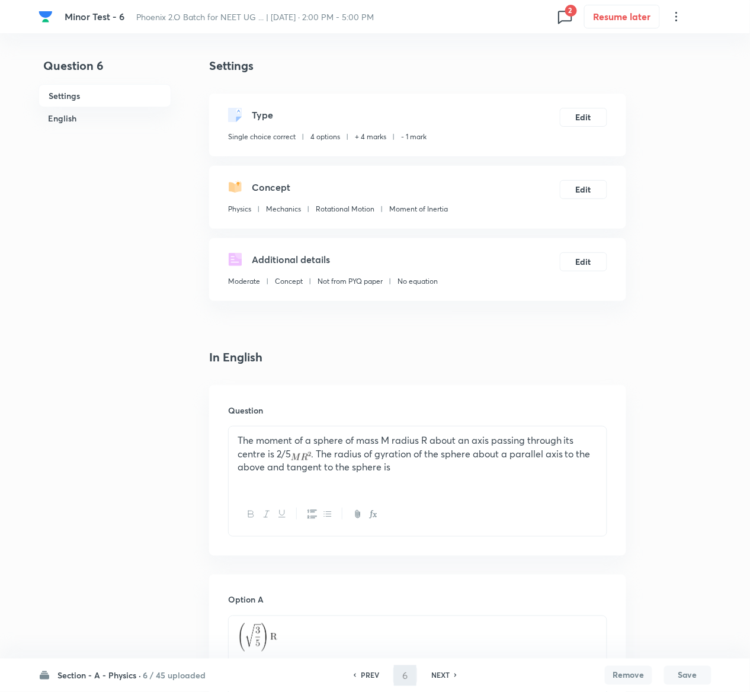
type input "7"
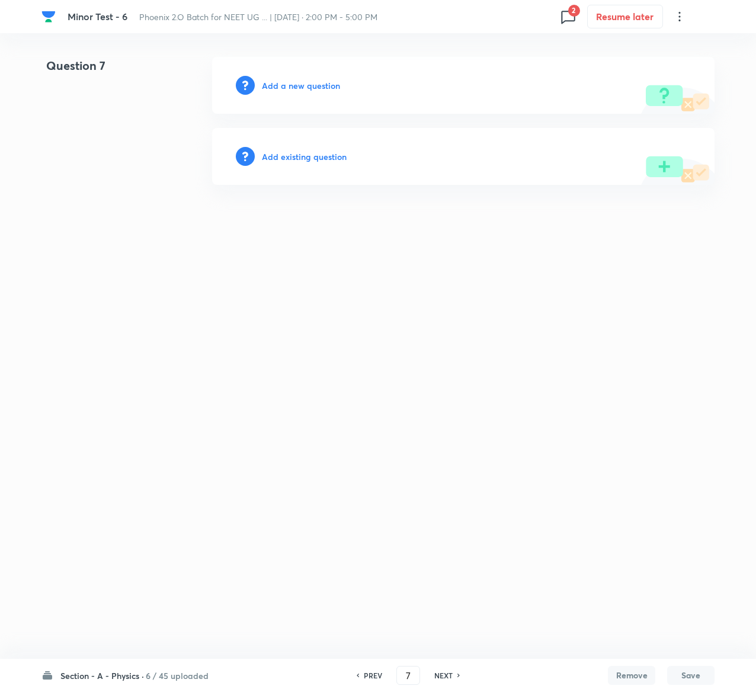
click at [326, 158] on h6 "Add existing question" at bounding box center [304, 156] width 85 height 12
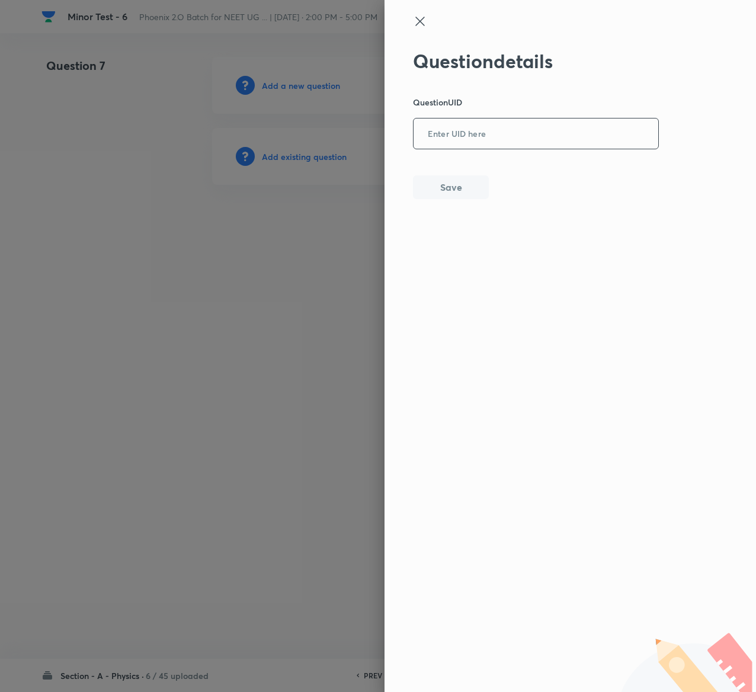
click at [529, 134] on input "text" at bounding box center [536, 134] width 245 height 29
paste input "UJKIF"
type input "UJKIF"
click at [461, 191] on button "Save" at bounding box center [451, 186] width 76 height 24
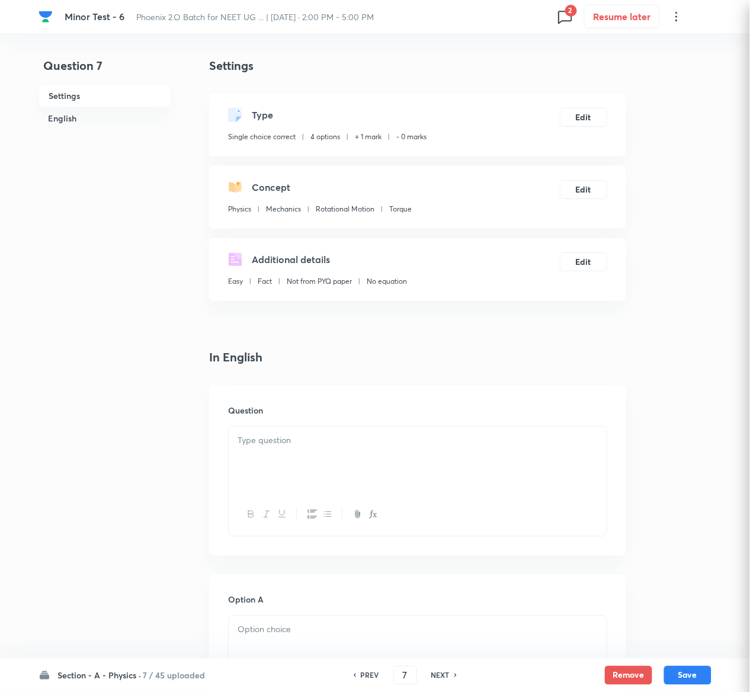
checkbox input "true"
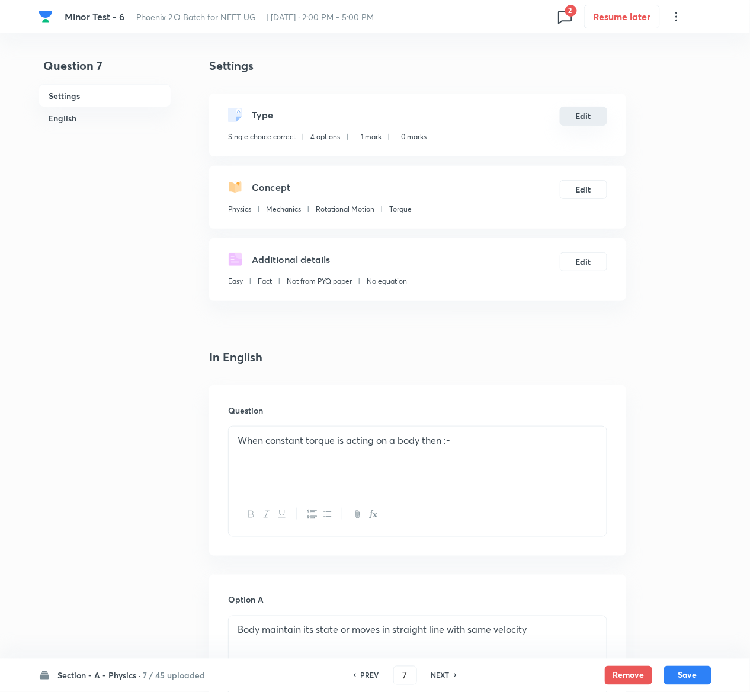
click at [583, 111] on button "Edit" at bounding box center [583, 116] width 47 height 19
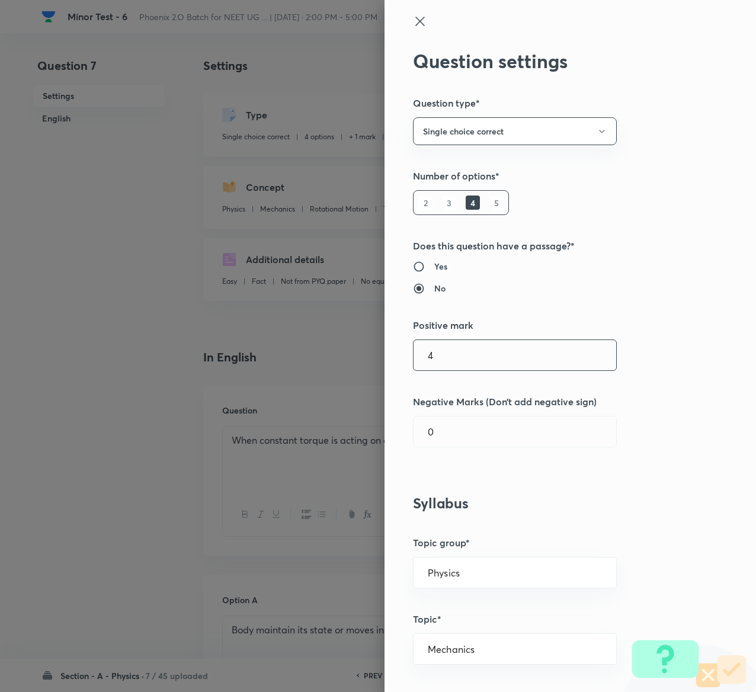
type input "4"
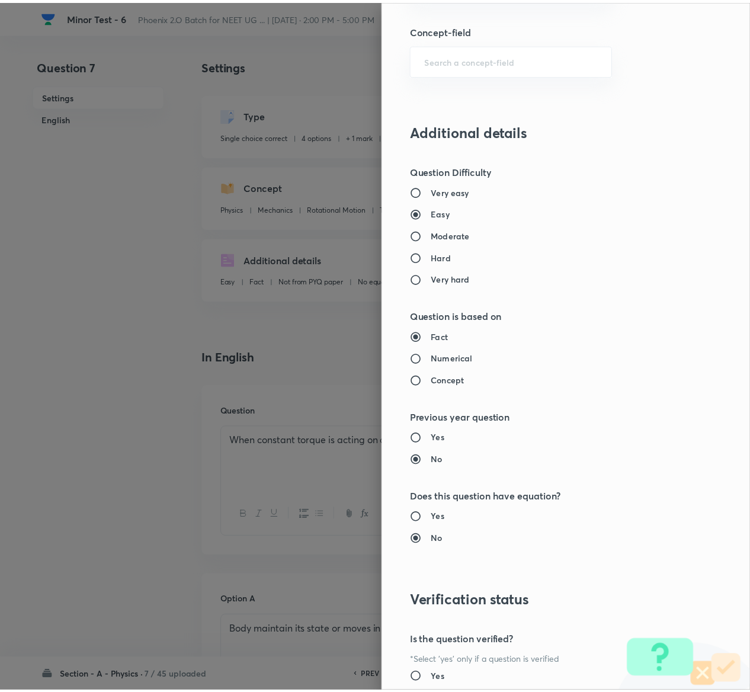
scroll to position [925, 0]
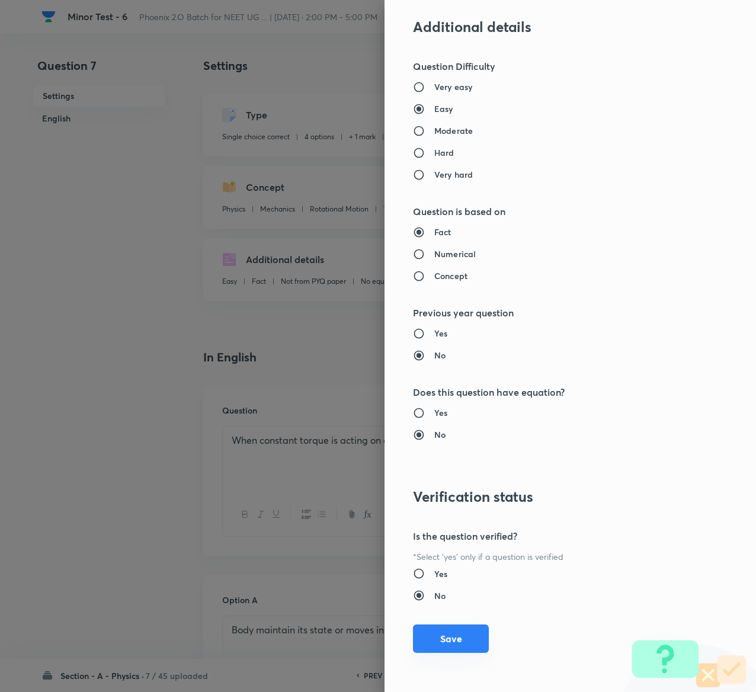
type input "1"
click at [455, 629] on button "Save" at bounding box center [451, 638] width 76 height 28
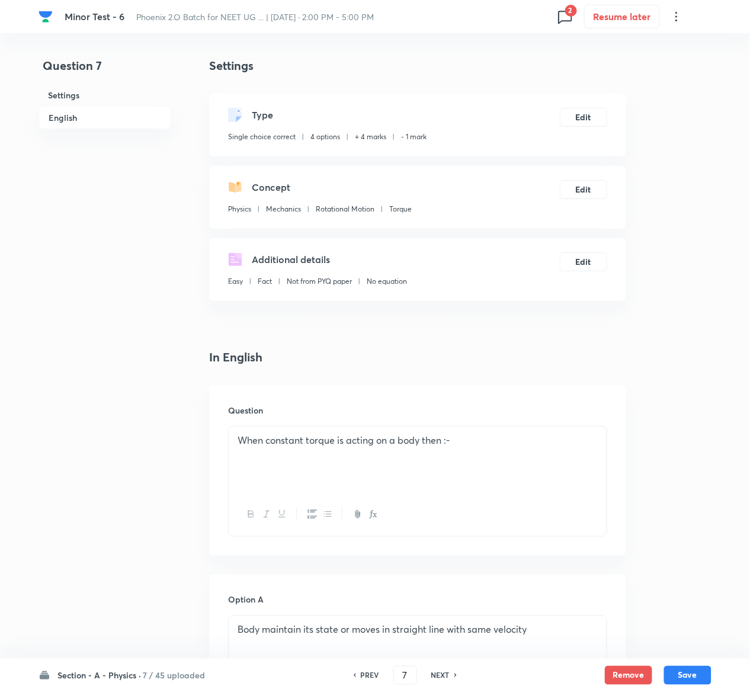
scroll to position [916, 0]
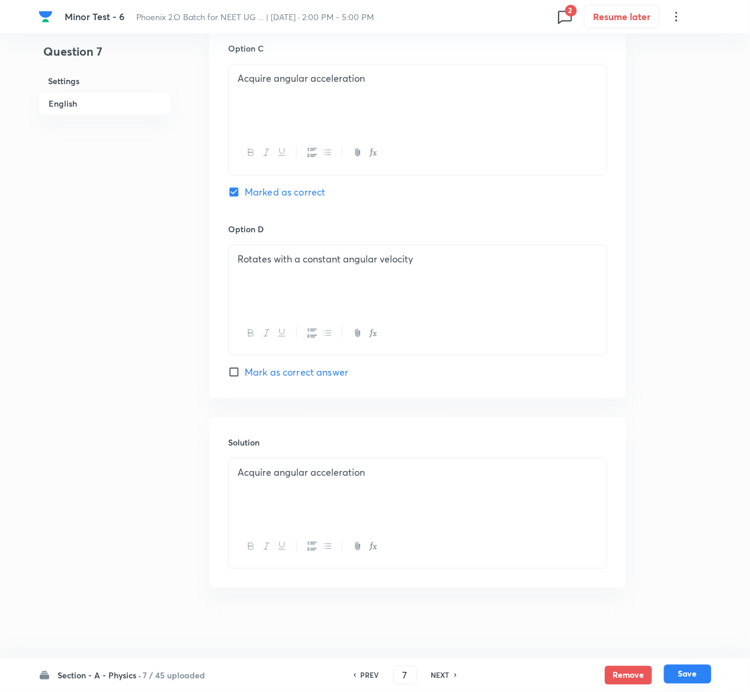
click at [696, 672] on button "Save" at bounding box center [687, 674] width 47 height 19
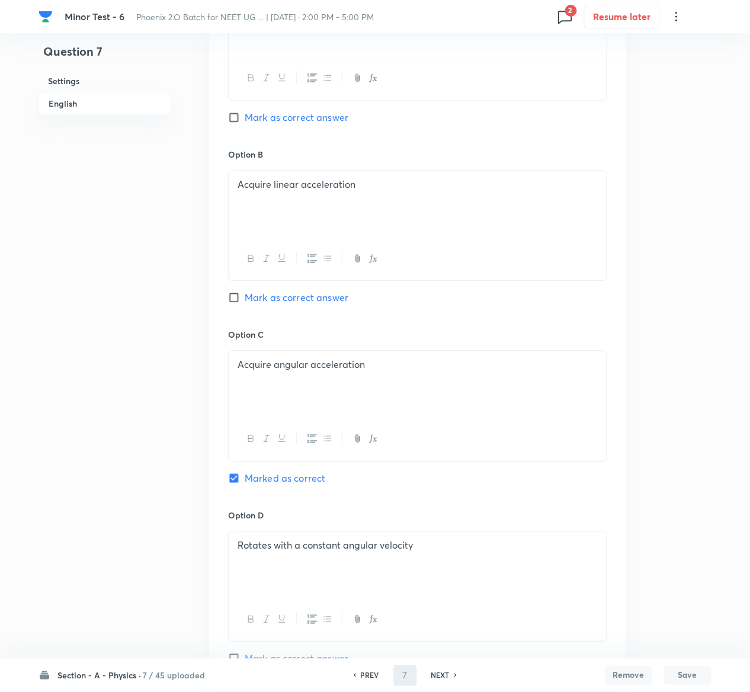
scroll to position [517, 0]
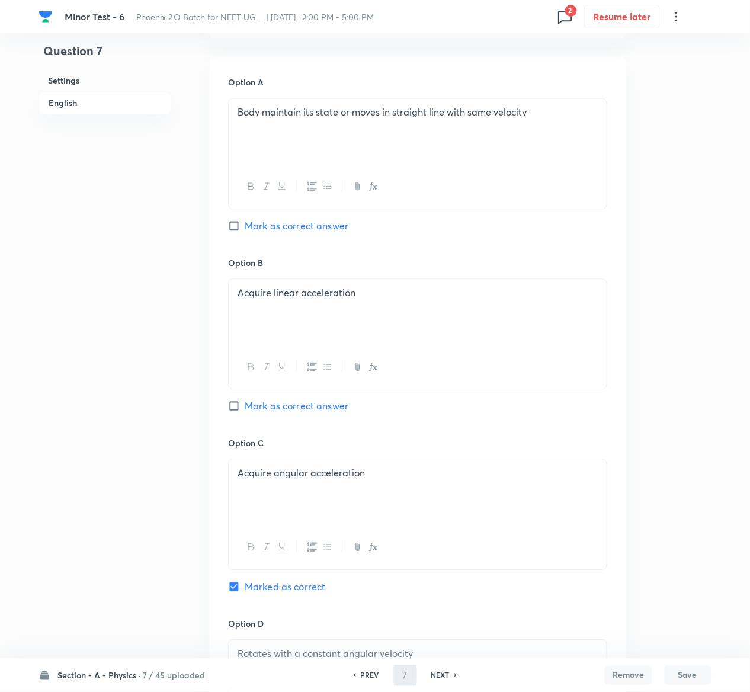
type input "8"
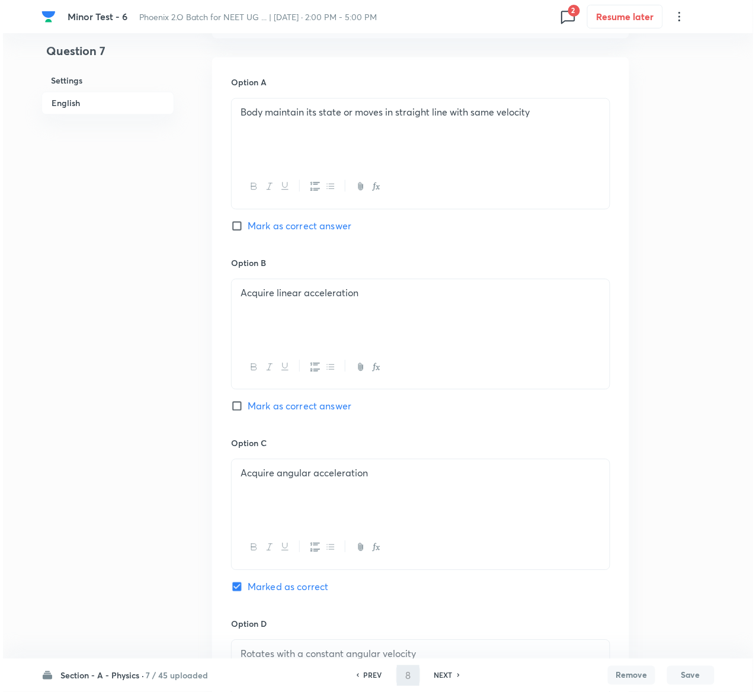
scroll to position [0, 0]
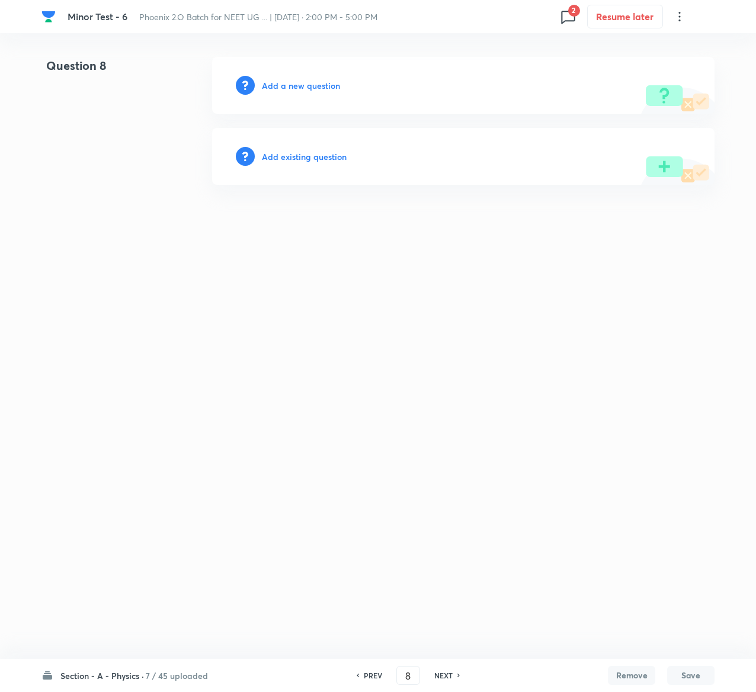
click at [315, 155] on h6 "Add existing question" at bounding box center [304, 156] width 85 height 12
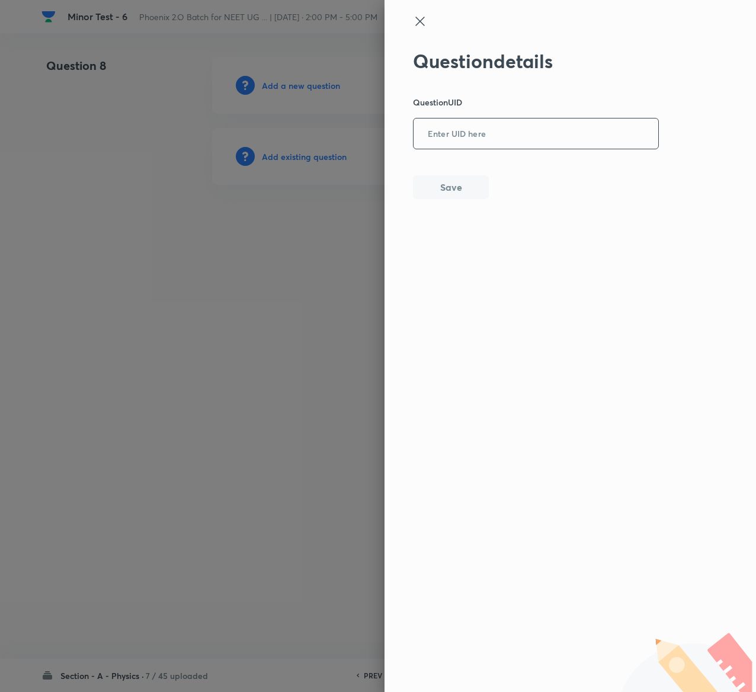
click at [493, 126] on input "text" at bounding box center [536, 134] width 245 height 29
paste input "OT6F5"
type input "OT6F5"
click at [451, 186] on button "Save" at bounding box center [451, 186] width 76 height 24
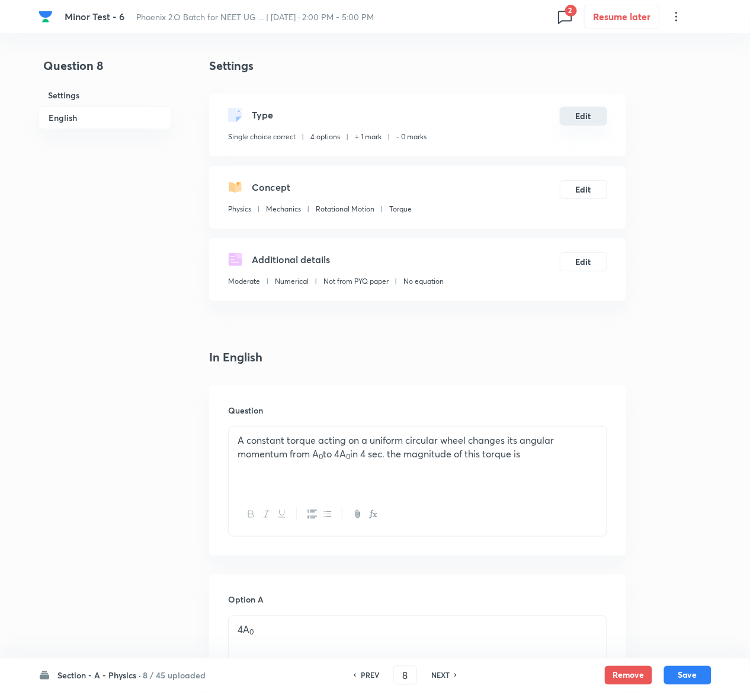
click at [585, 118] on button "Edit" at bounding box center [583, 116] width 47 height 19
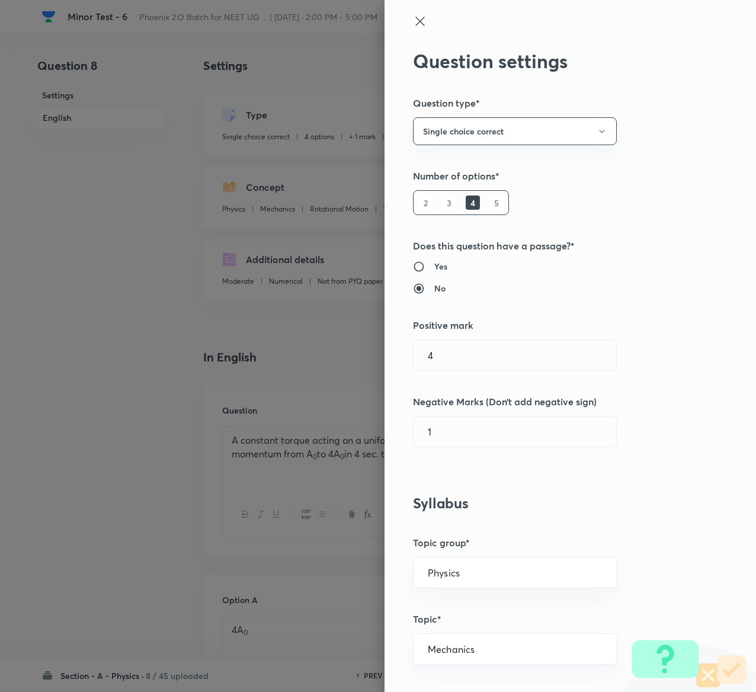
type input "1"
type input "0"
type input "4"
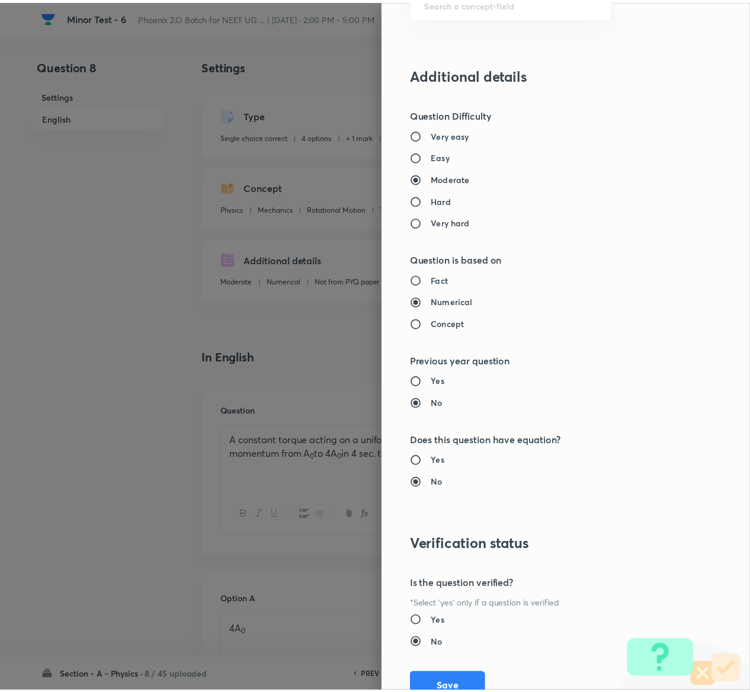
scroll to position [925, 0]
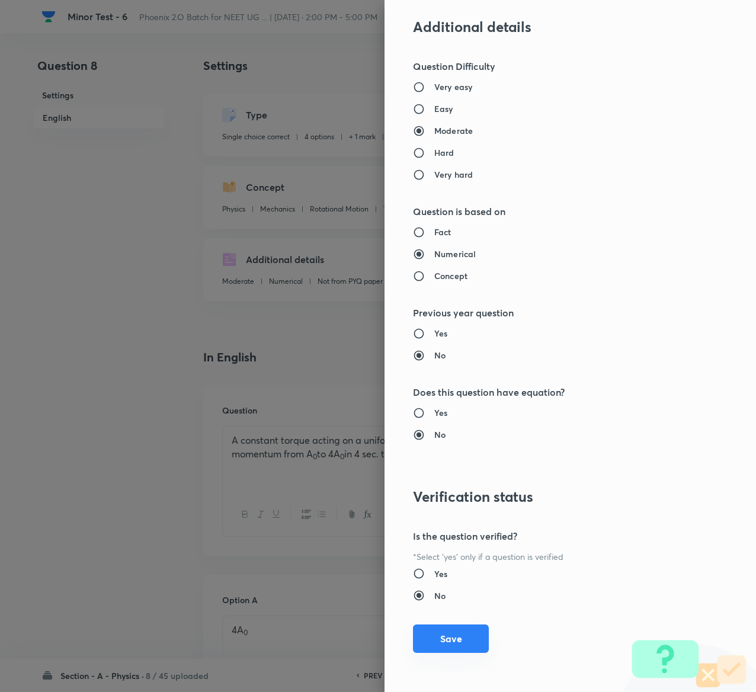
type input "1"
click at [422, 633] on button "Save" at bounding box center [451, 638] width 76 height 28
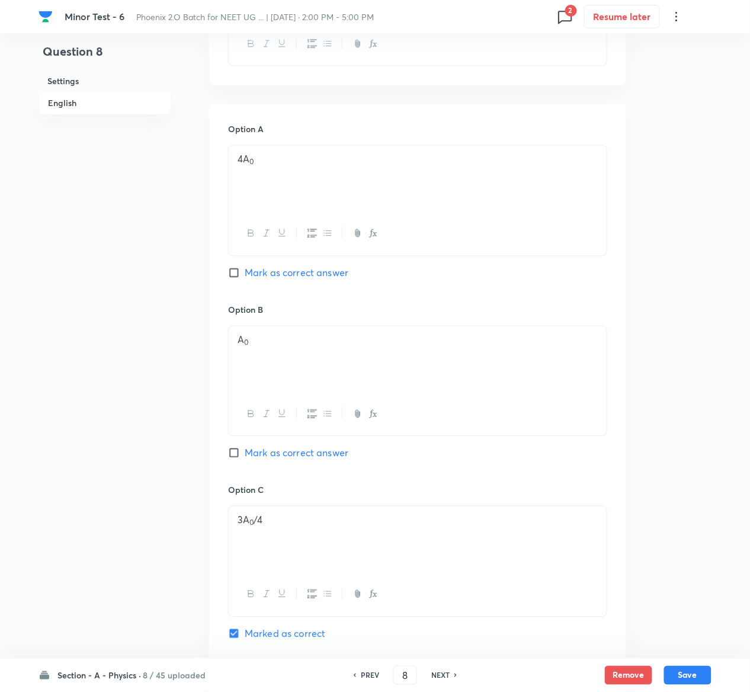
scroll to position [924, 0]
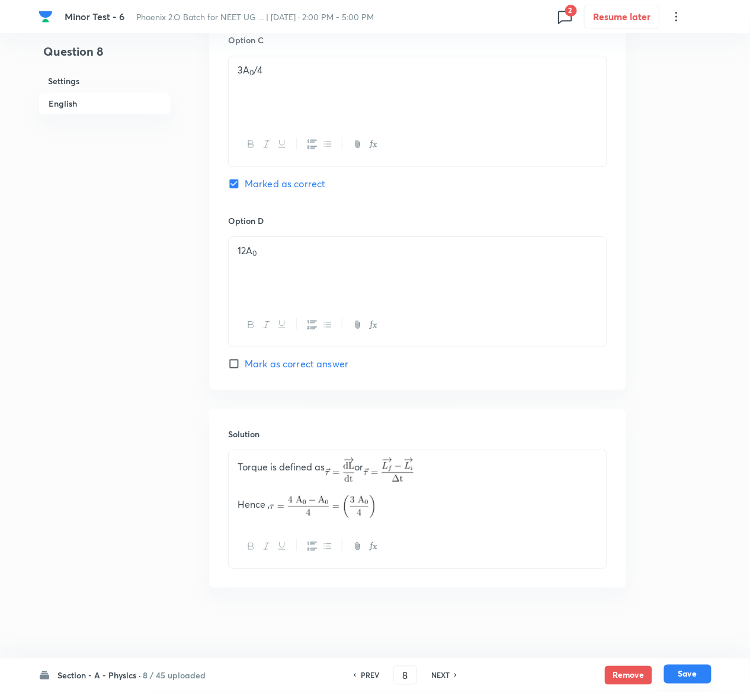
click at [704, 673] on button "Save" at bounding box center [687, 674] width 47 height 19
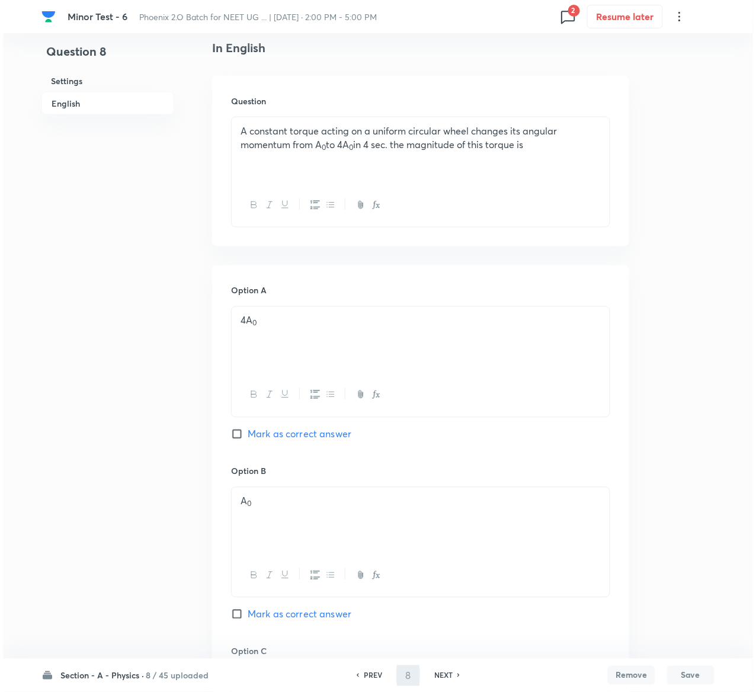
scroll to position [0, 0]
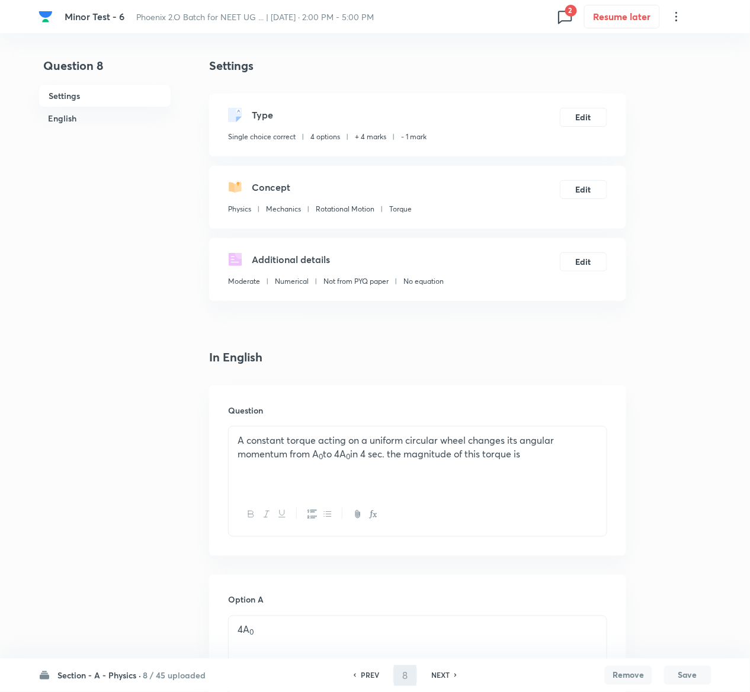
type input "9"
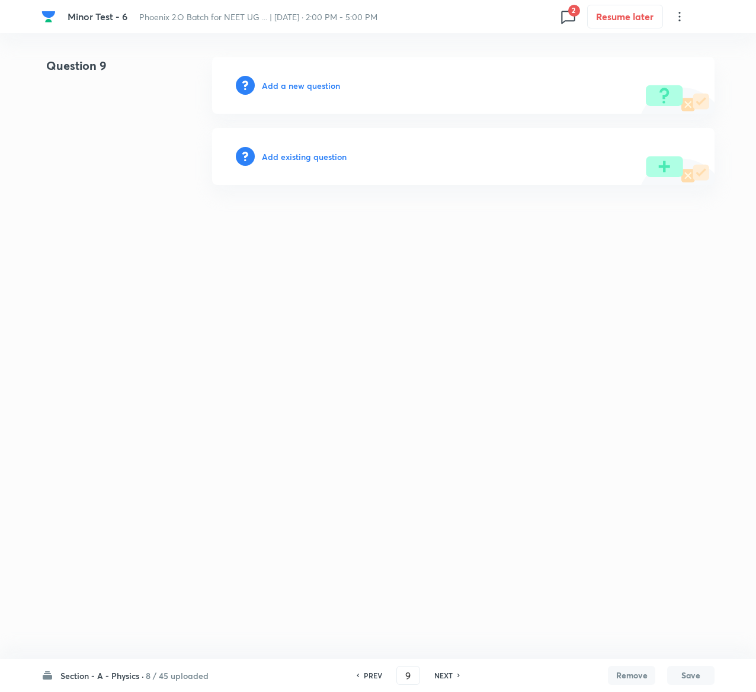
click at [342, 160] on h6 "Add existing question" at bounding box center [304, 156] width 85 height 12
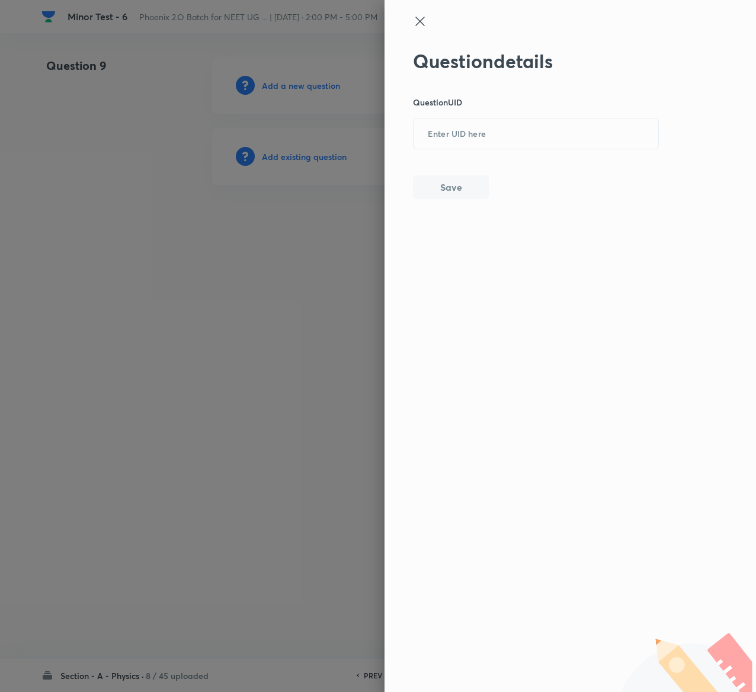
click at [512, 158] on div "Question details Question UID ​ Save" at bounding box center [536, 124] width 246 height 149
click at [512, 145] on input "text" at bounding box center [536, 134] width 245 height 29
paste input "RCVZD"
click at [512, 145] on input "RCVZD" at bounding box center [536, 134] width 245 height 29
type input "RCVZD"
